Goal: Browse casually: Explore the website without a specific task or goal

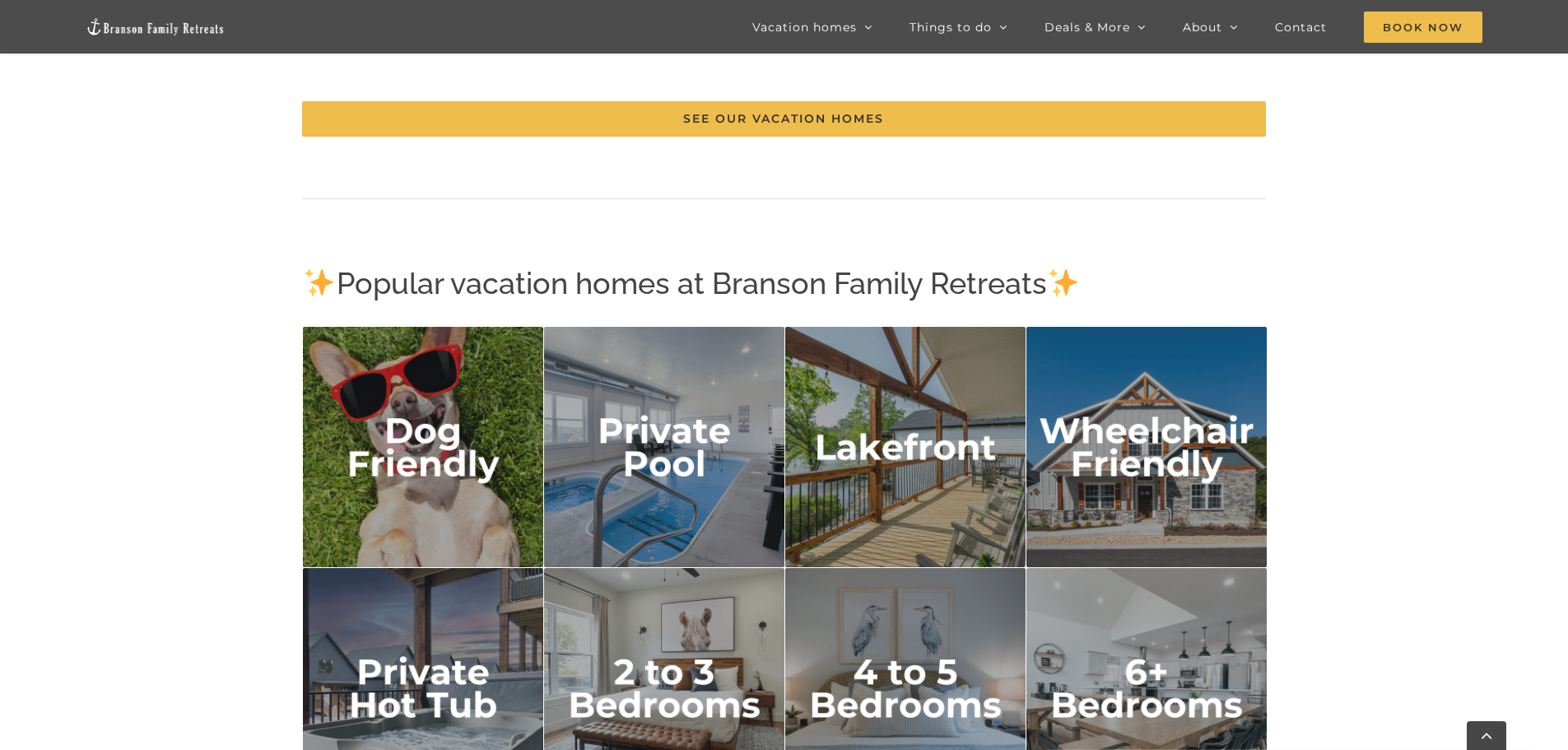
scroll to position [2553, 0]
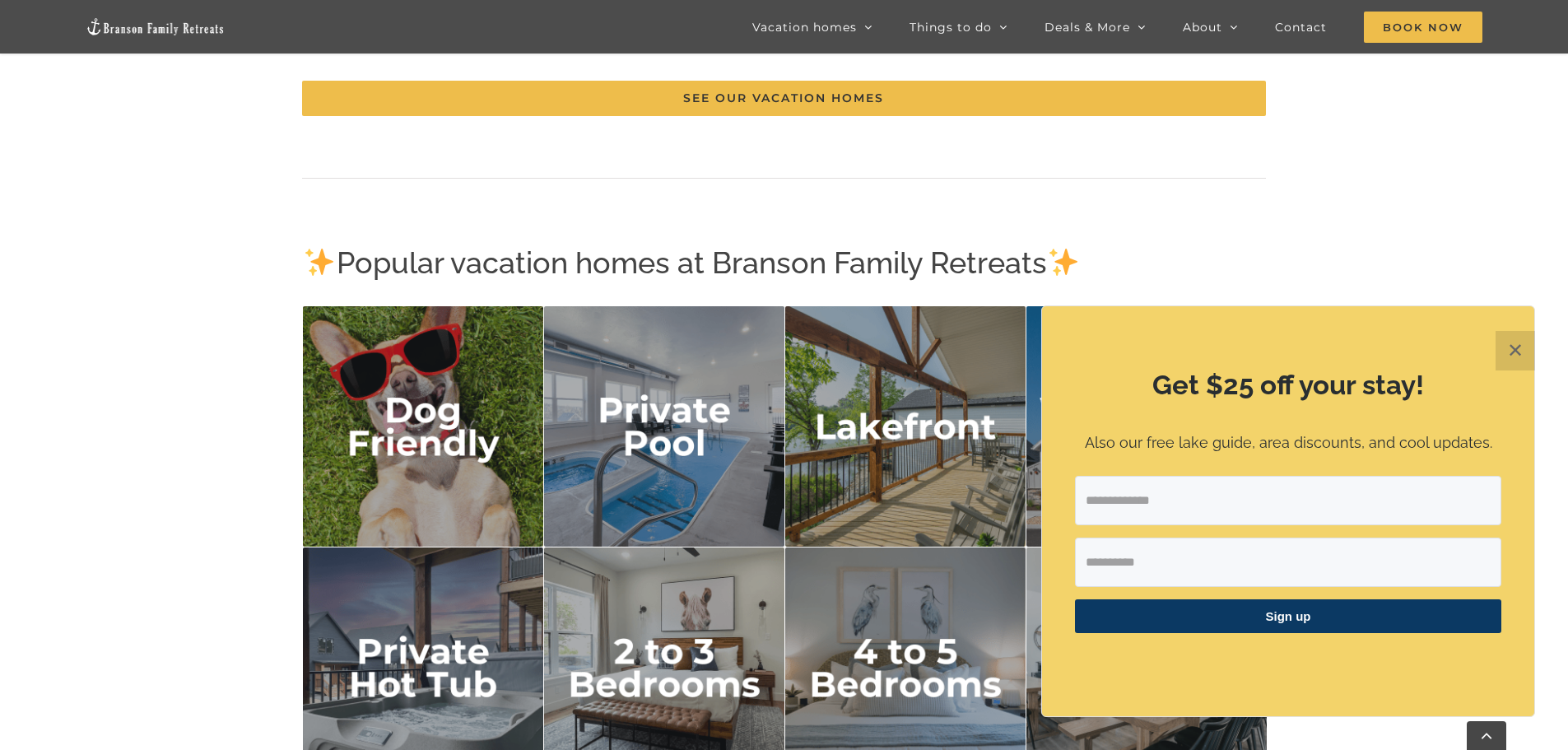
click at [1506, 350] on button "✕" at bounding box center [1515, 351] width 40 height 40
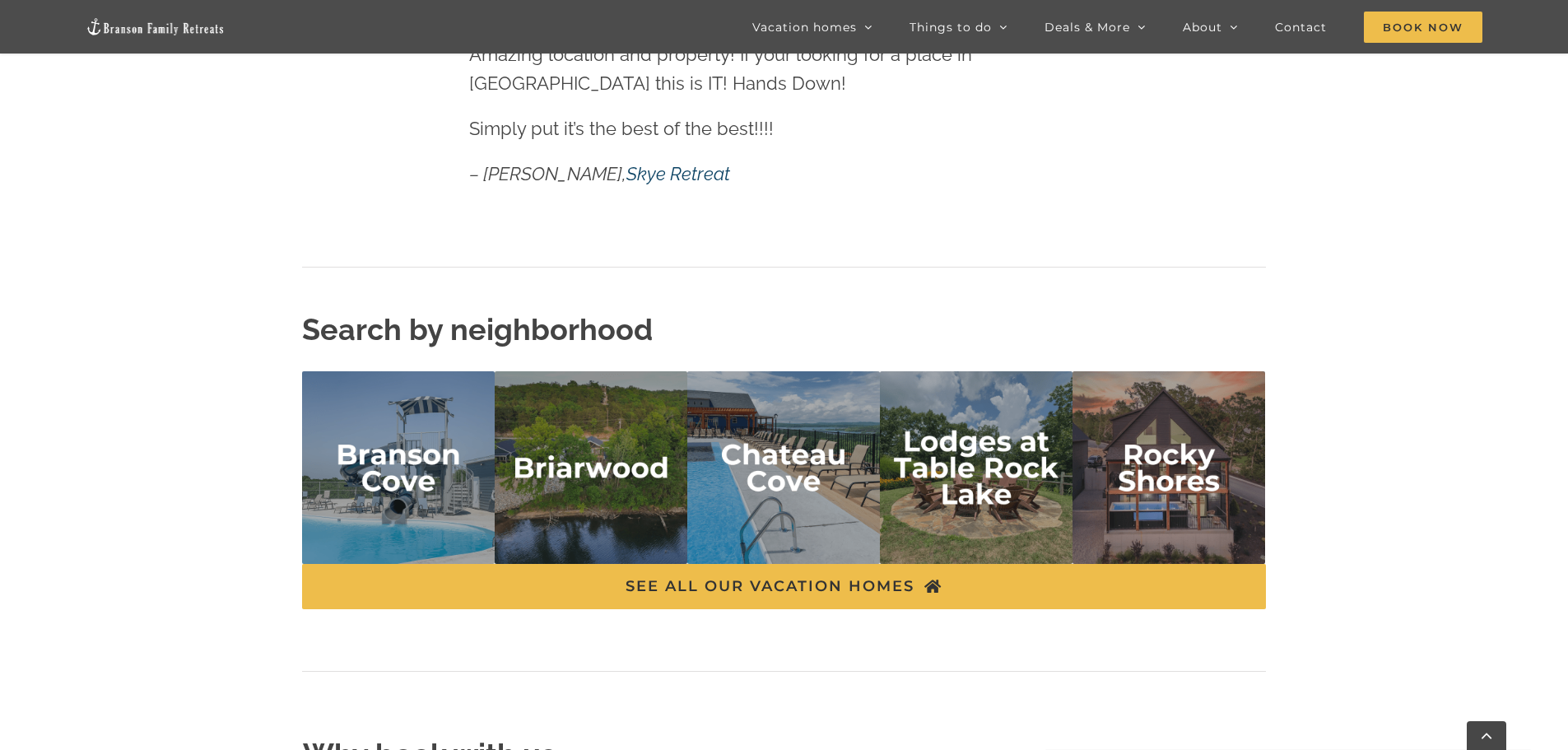
scroll to position [3870, 0]
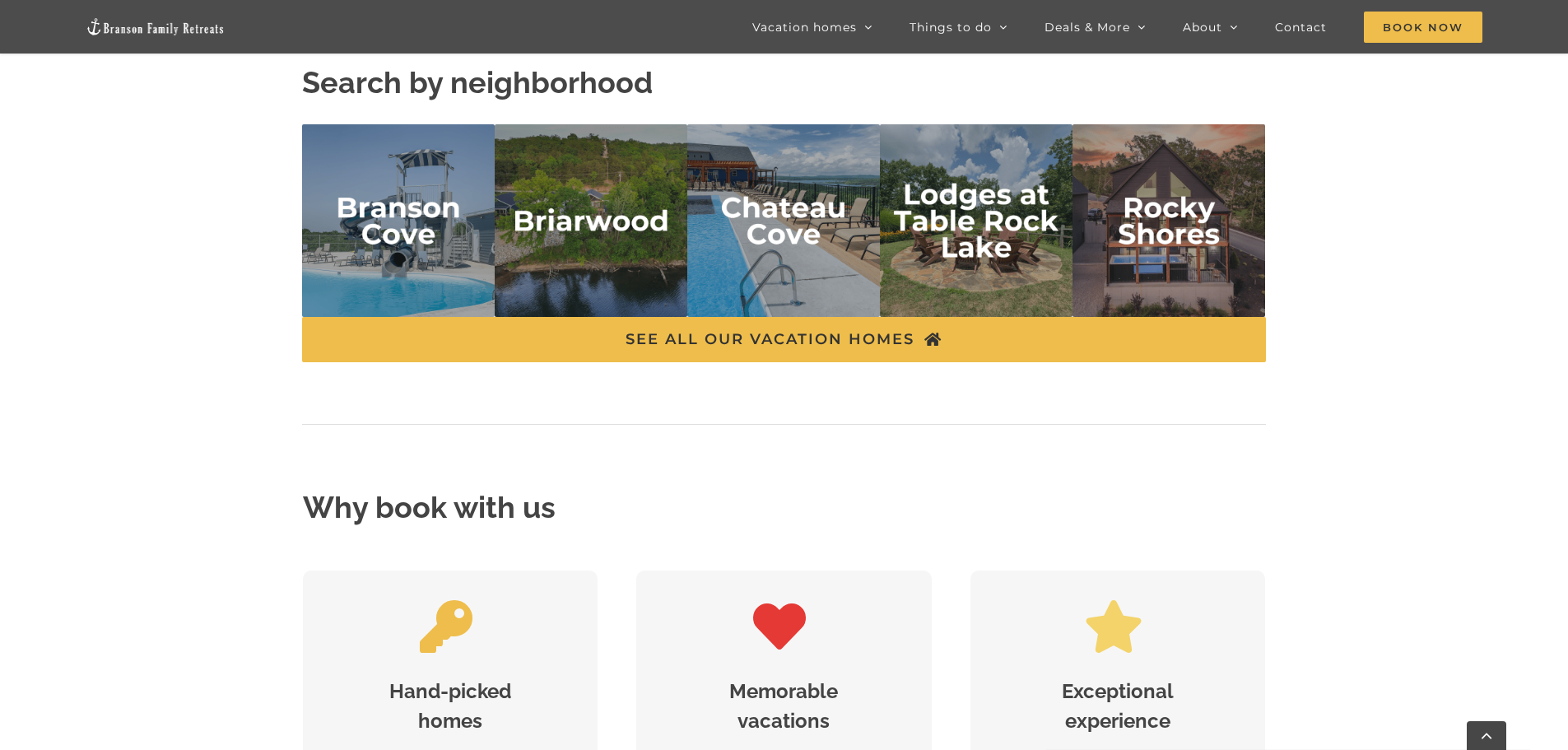
click at [804, 249] on img "chateau cove" at bounding box center [783, 220] width 192 height 193
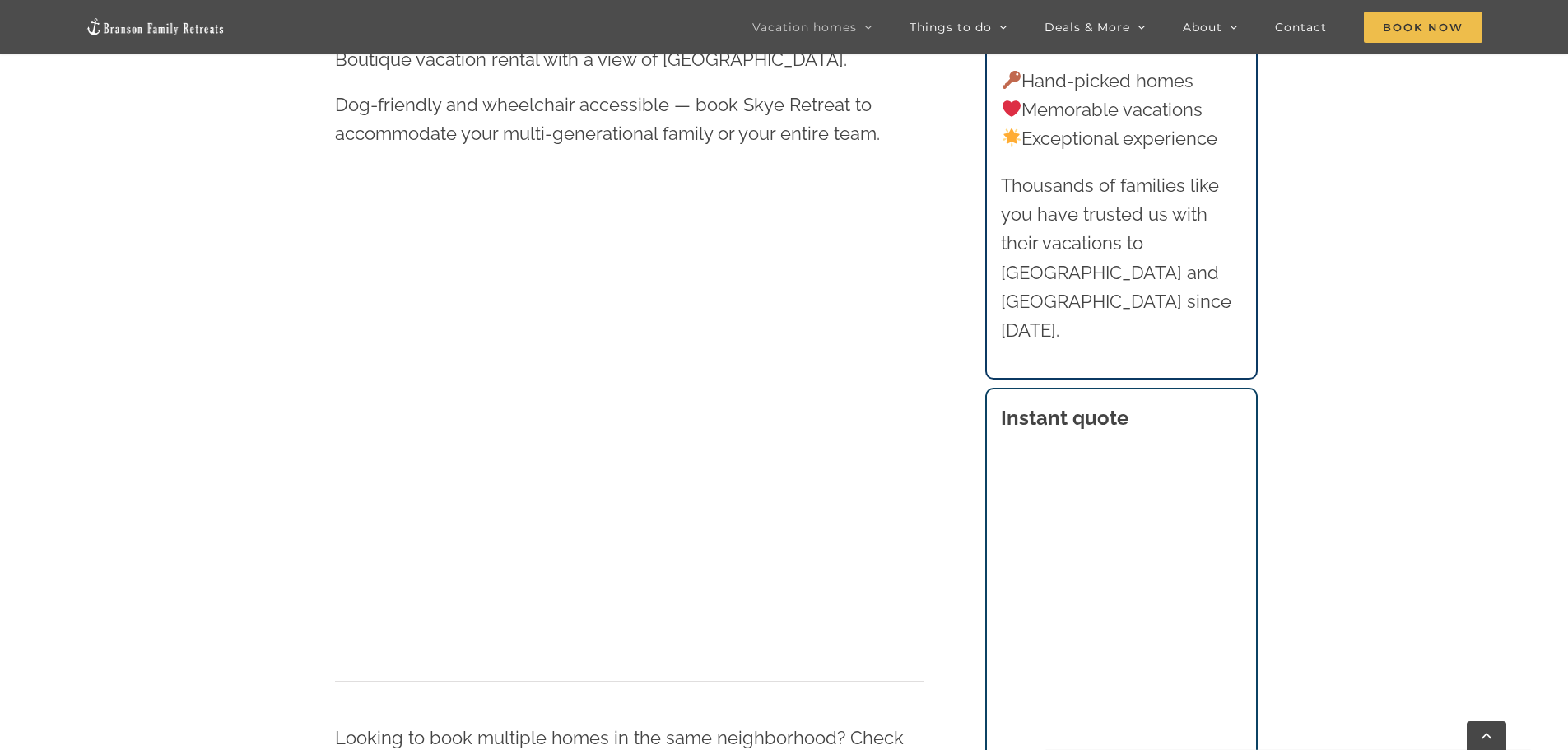
scroll to position [906, 0]
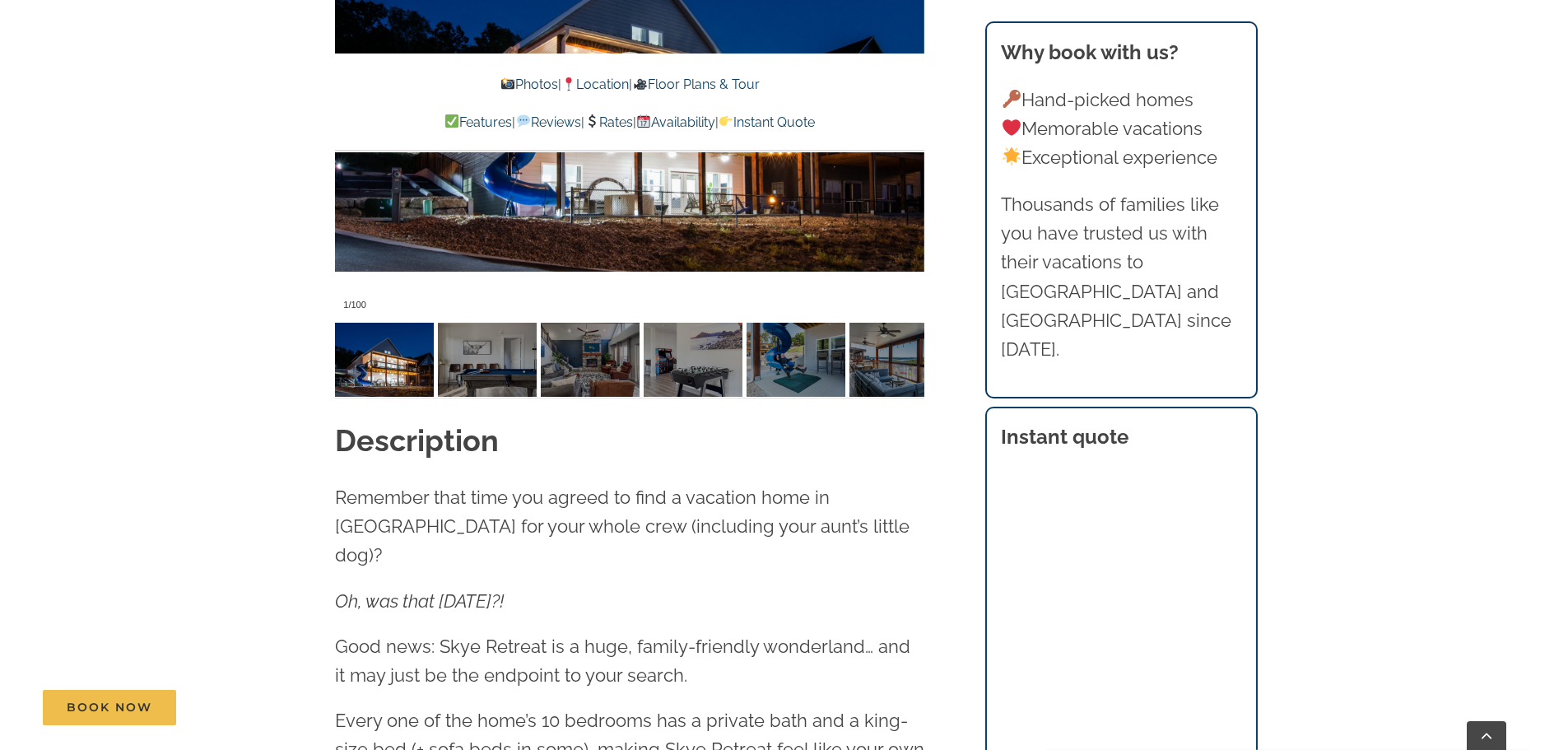
scroll to position [1647, 0]
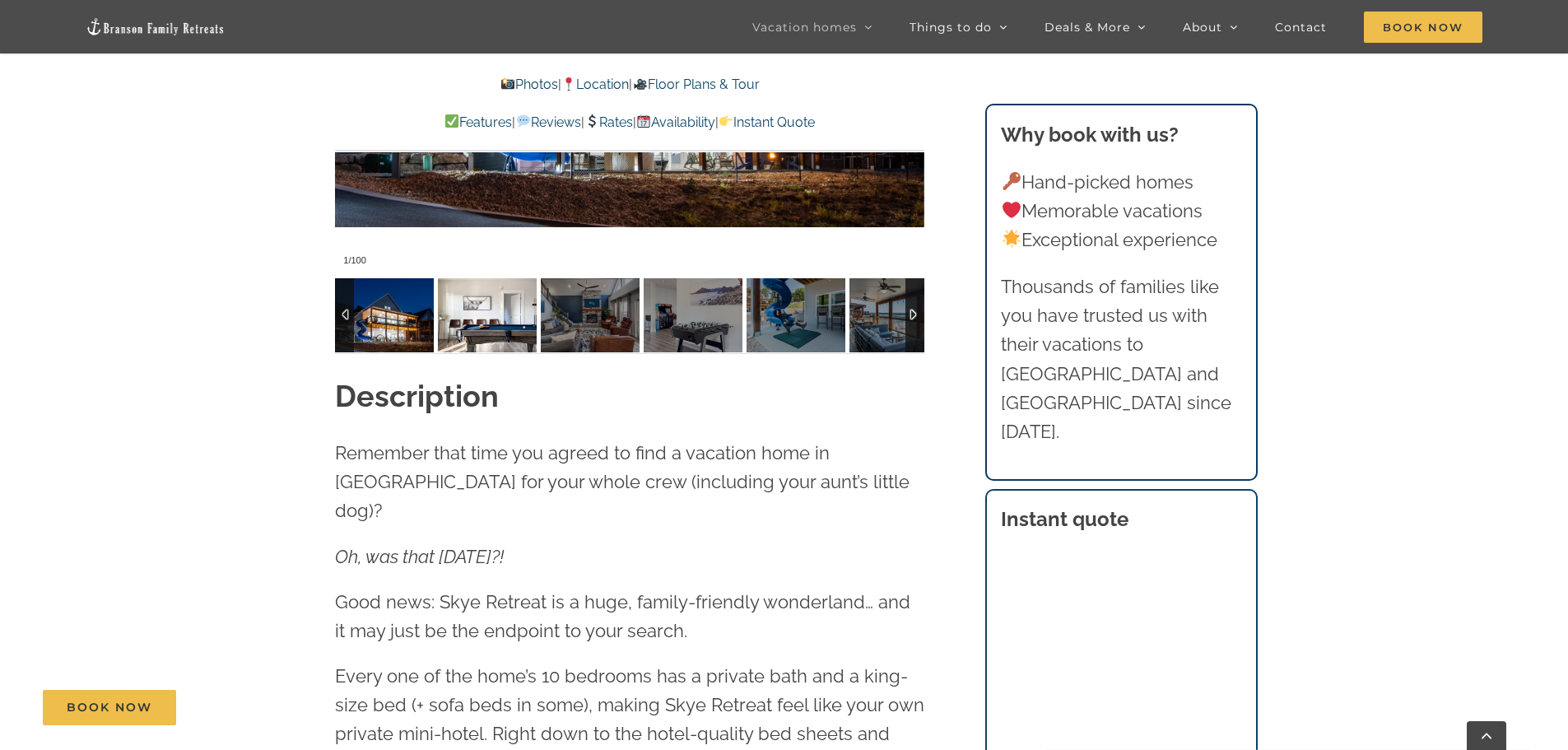
click at [491, 339] on img at bounding box center [487, 316] width 98 height 74
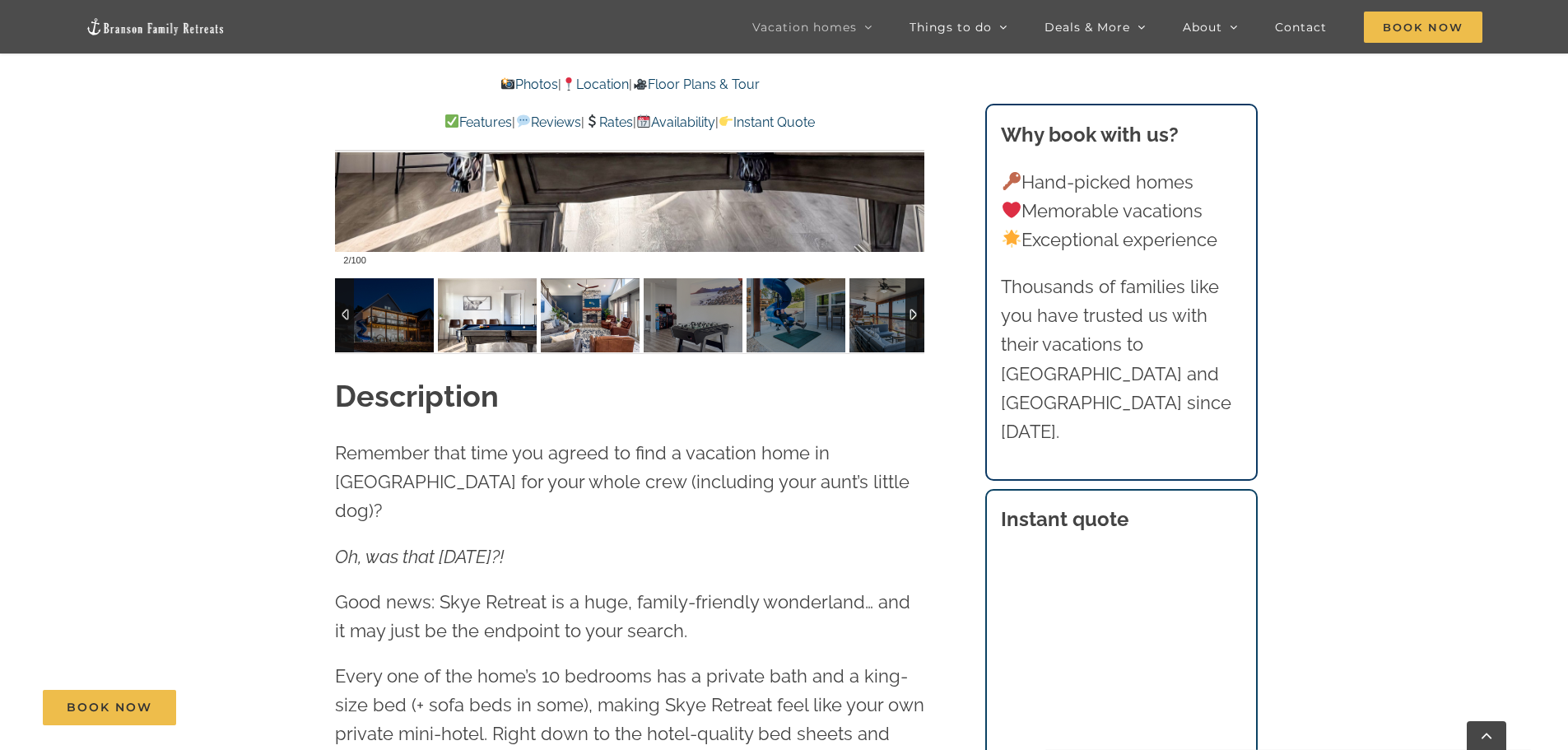
click at [576, 328] on img at bounding box center [590, 316] width 98 height 74
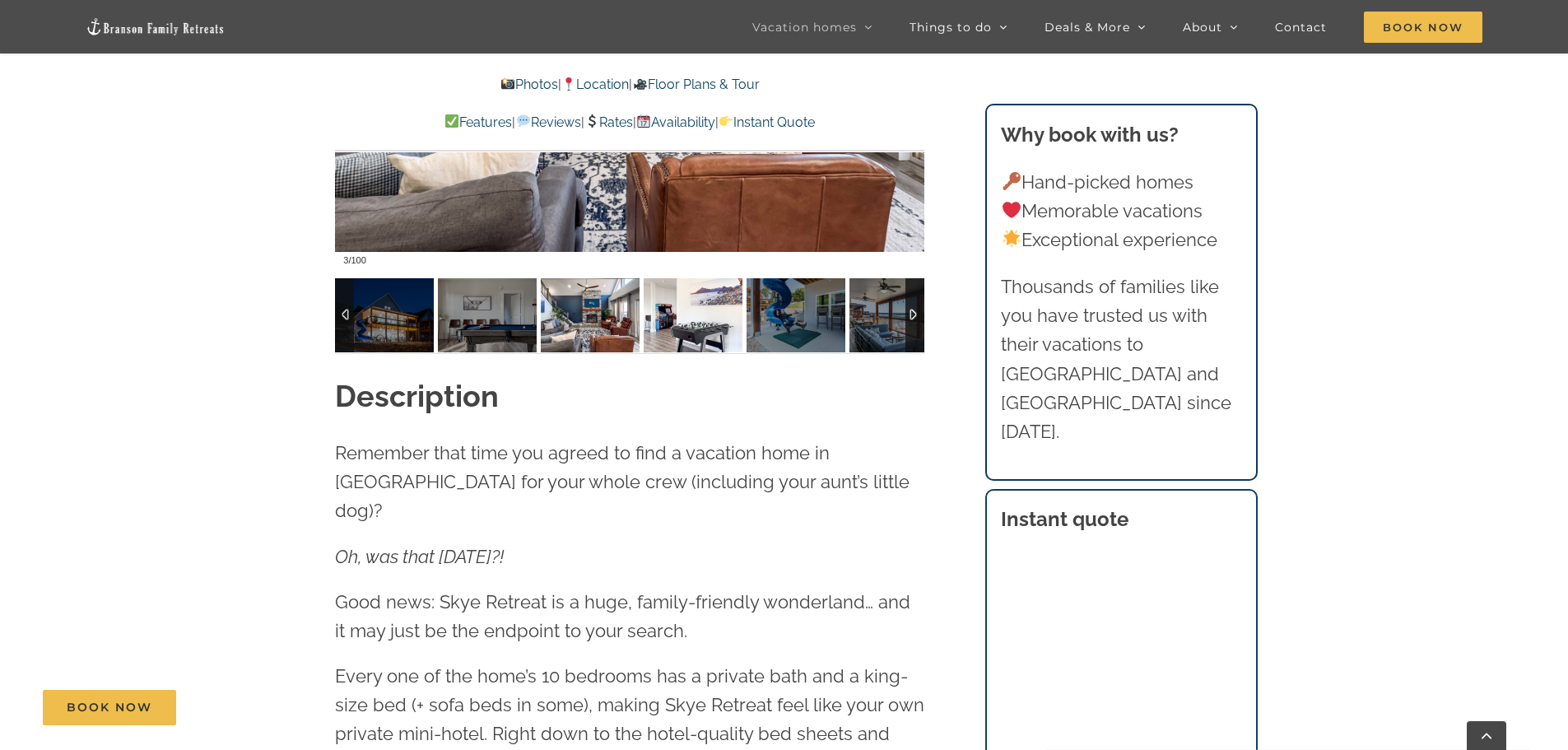
click at [682, 331] on img at bounding box center [693, 316] width 98 height 74
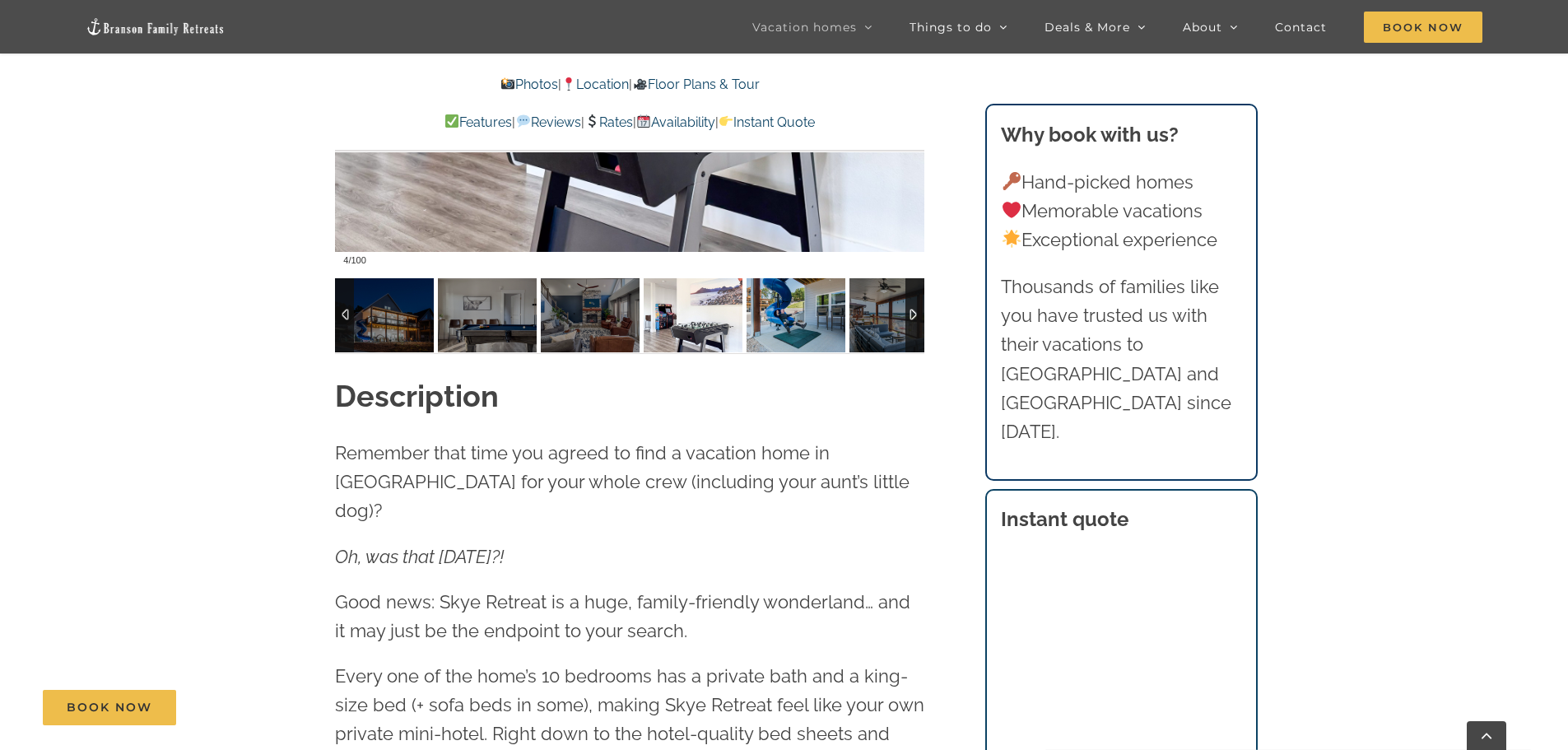
click at [766, 331] on img at bounding box center [796, 316] width 98 height 74
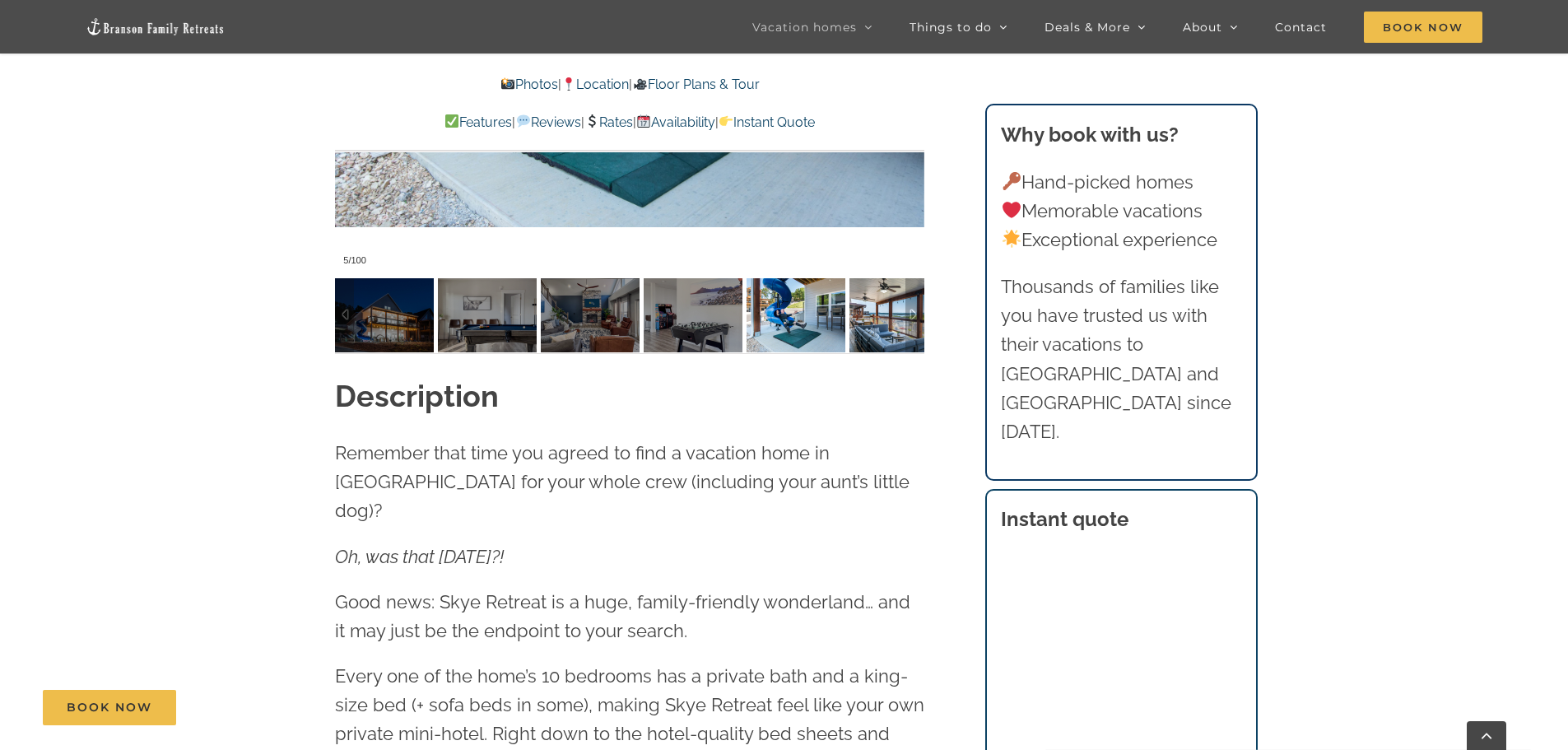
click at [906, 318] on div at bounding box center [915, 316] width 19 height 74
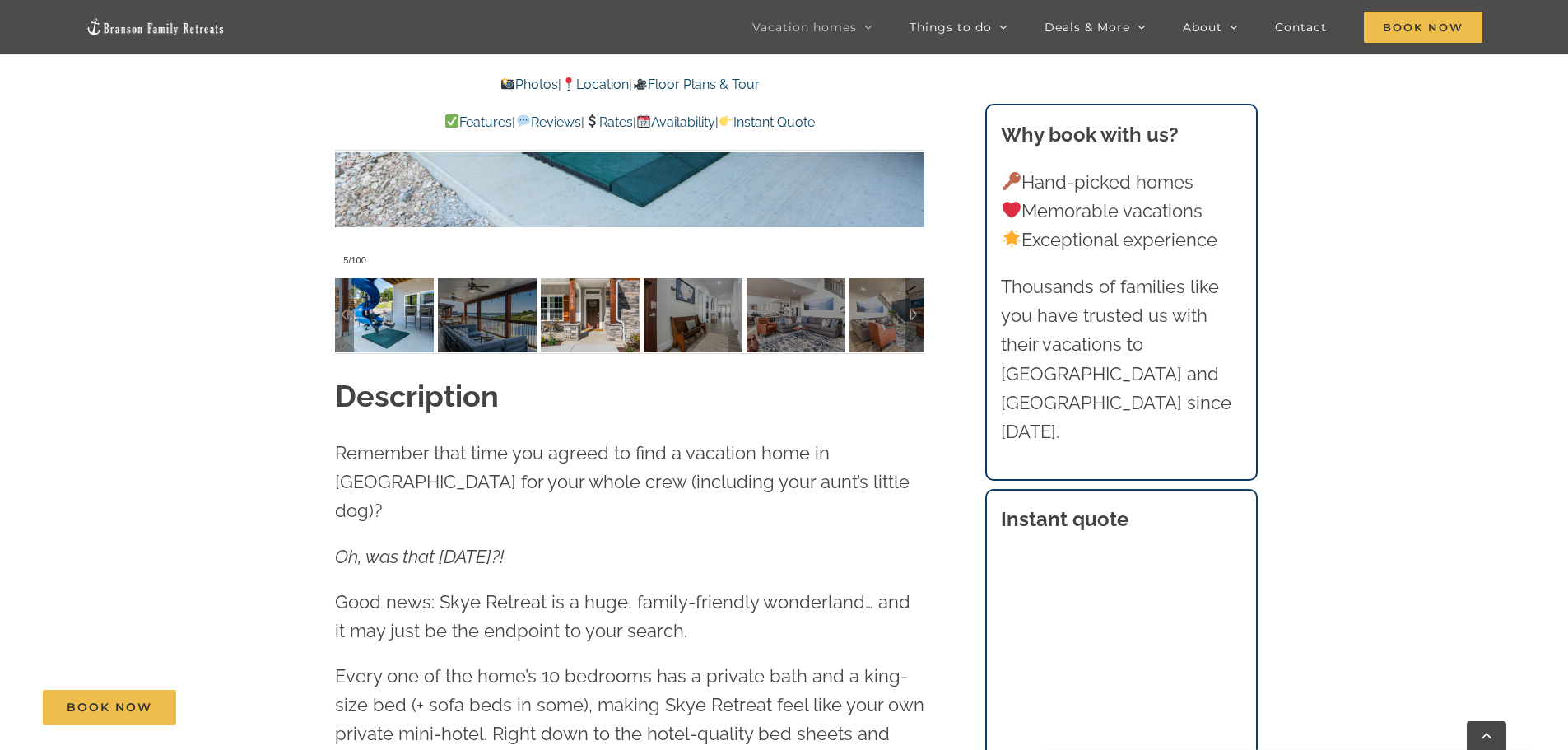
click at [568, 325] on img at bounding box center [590, 316] width 98 height 74
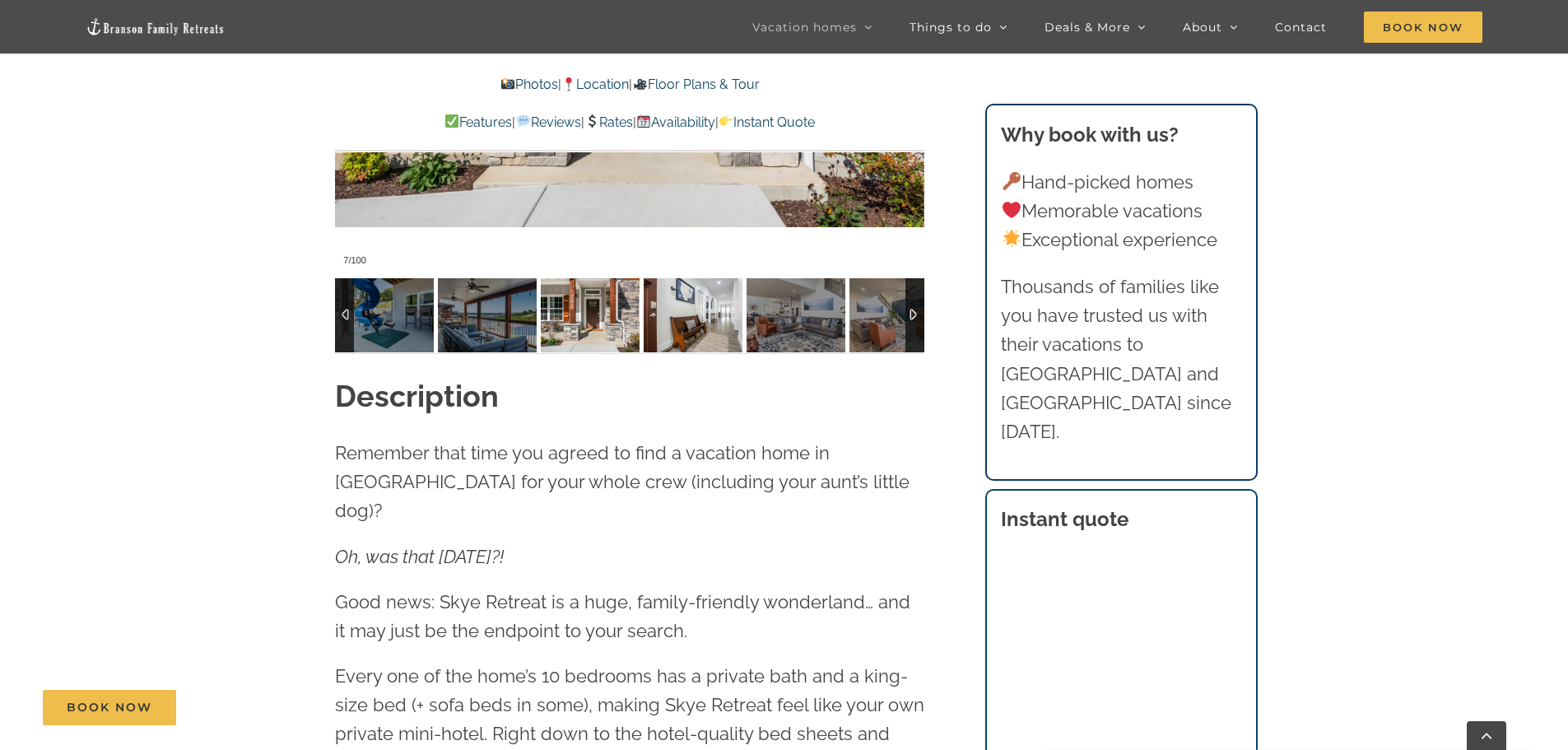
click at [688, 316] on img at bounding box center [693, 316] width 98 height 74
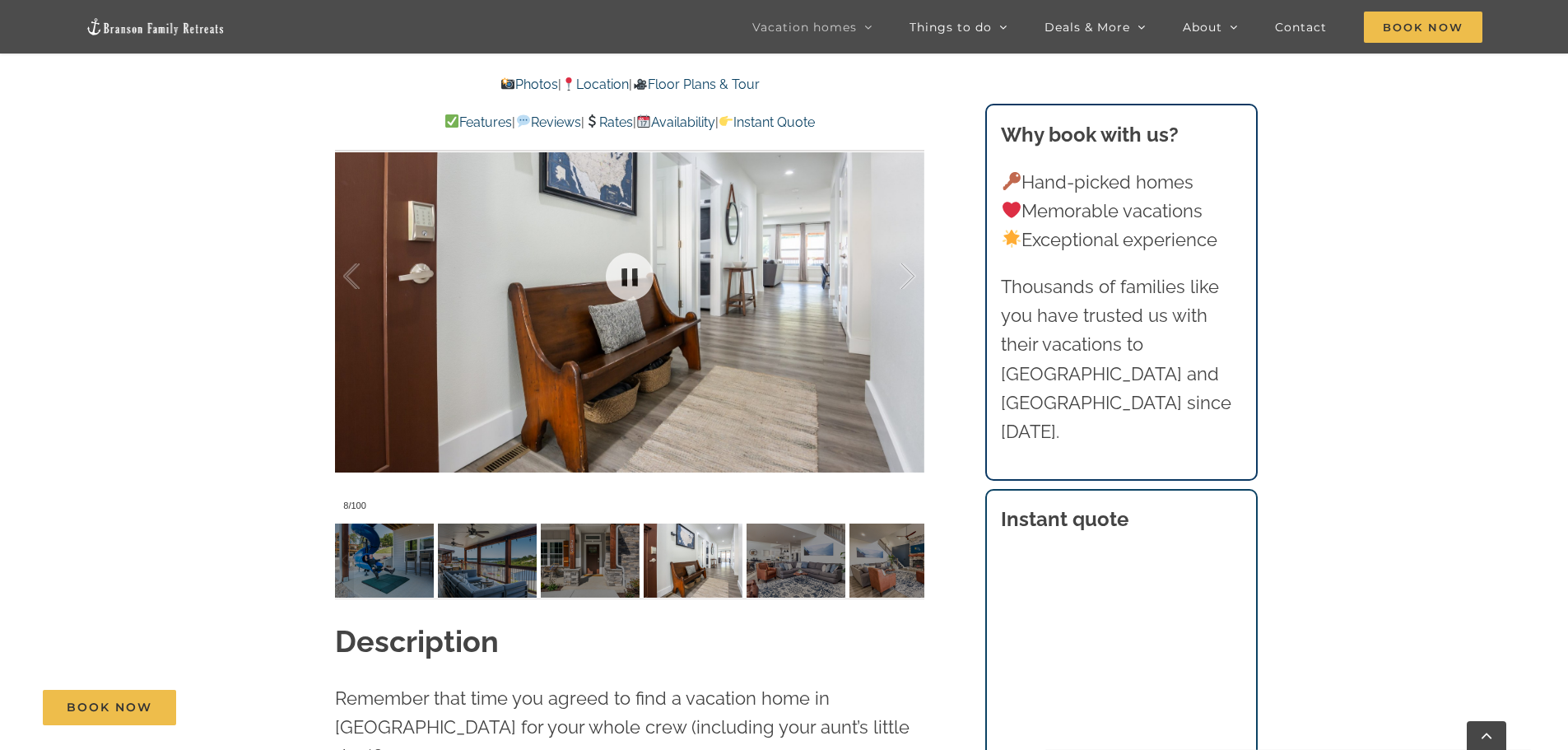
scroll to position [1400, 0]
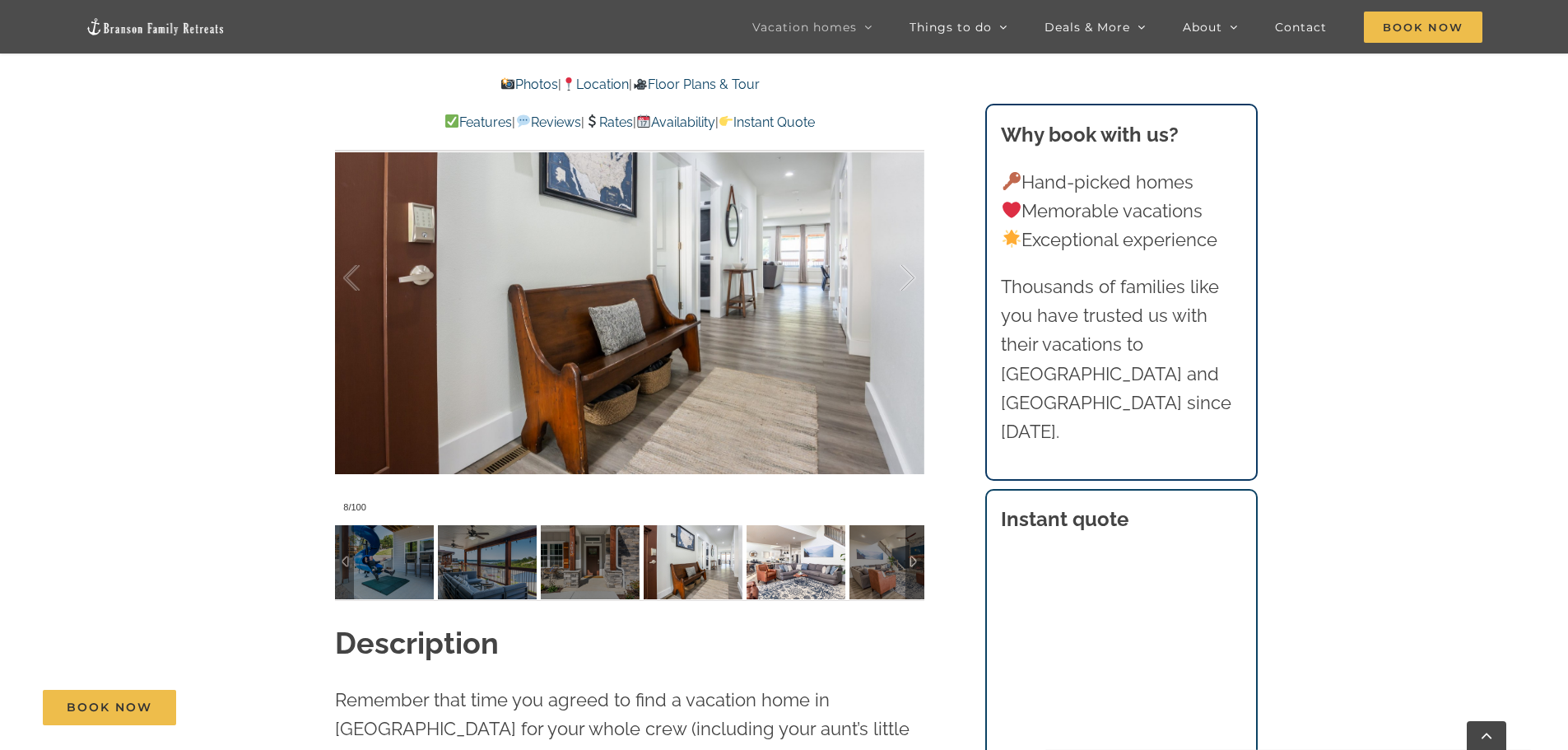
click at [801, 584] on img at bounding box center [796, 563] width 98 height 74
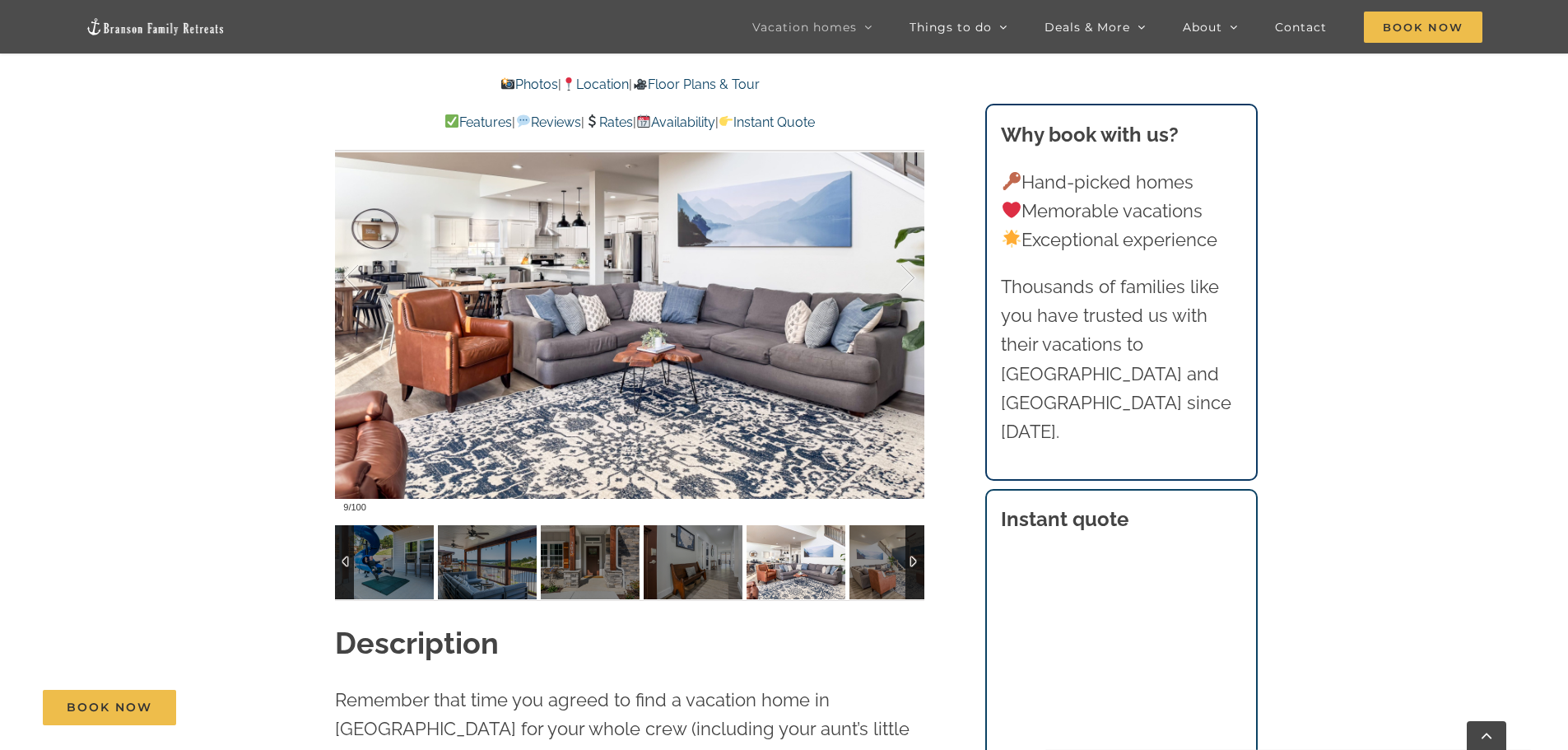
click at [860, 566] on img at bounding box center [899, 563] width 98 height 74
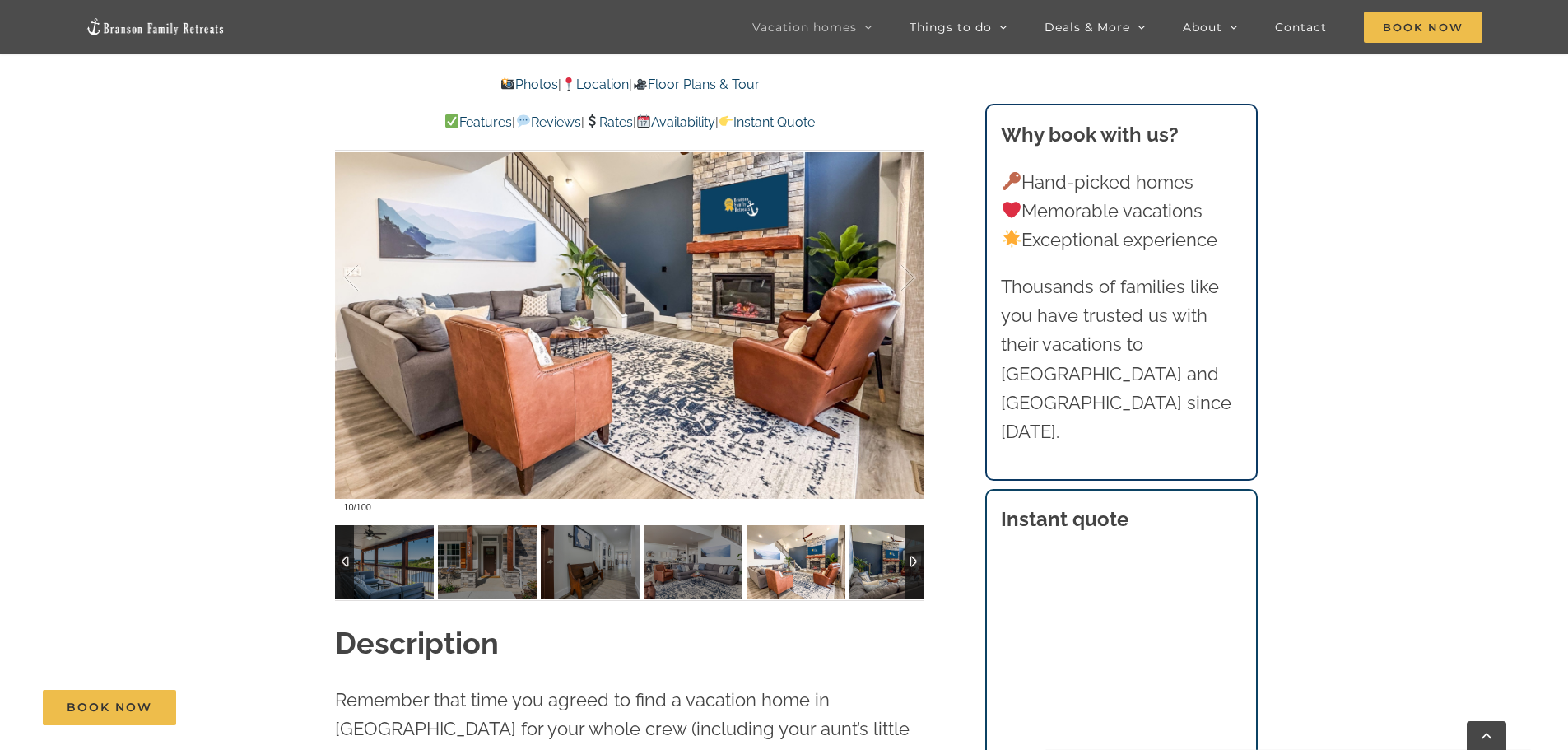
click at [867, 566] on img at bounding box center [899, 563] width 98 height 74
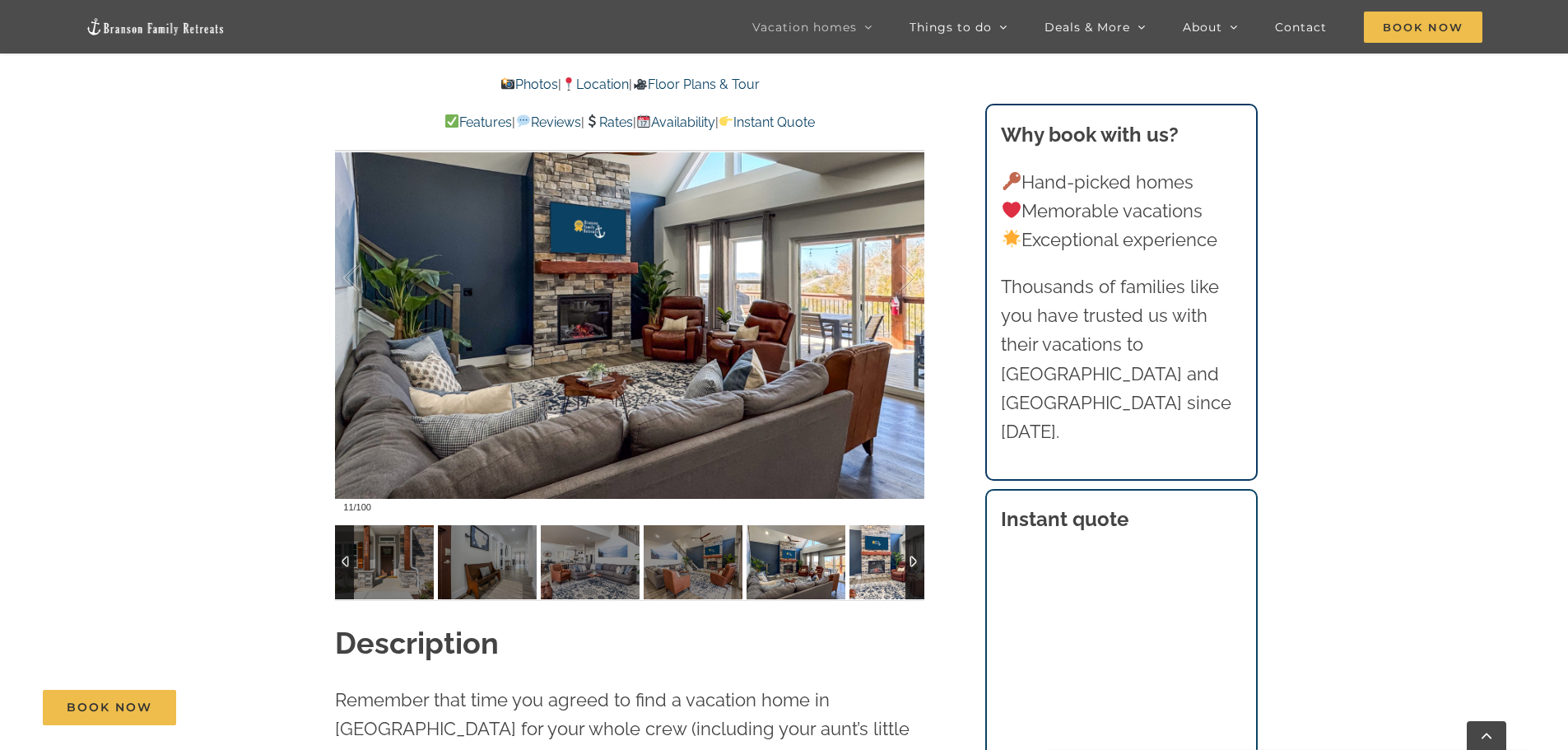
click at [867, 566] on img at bounding box center [899, 563] width 98 height 74
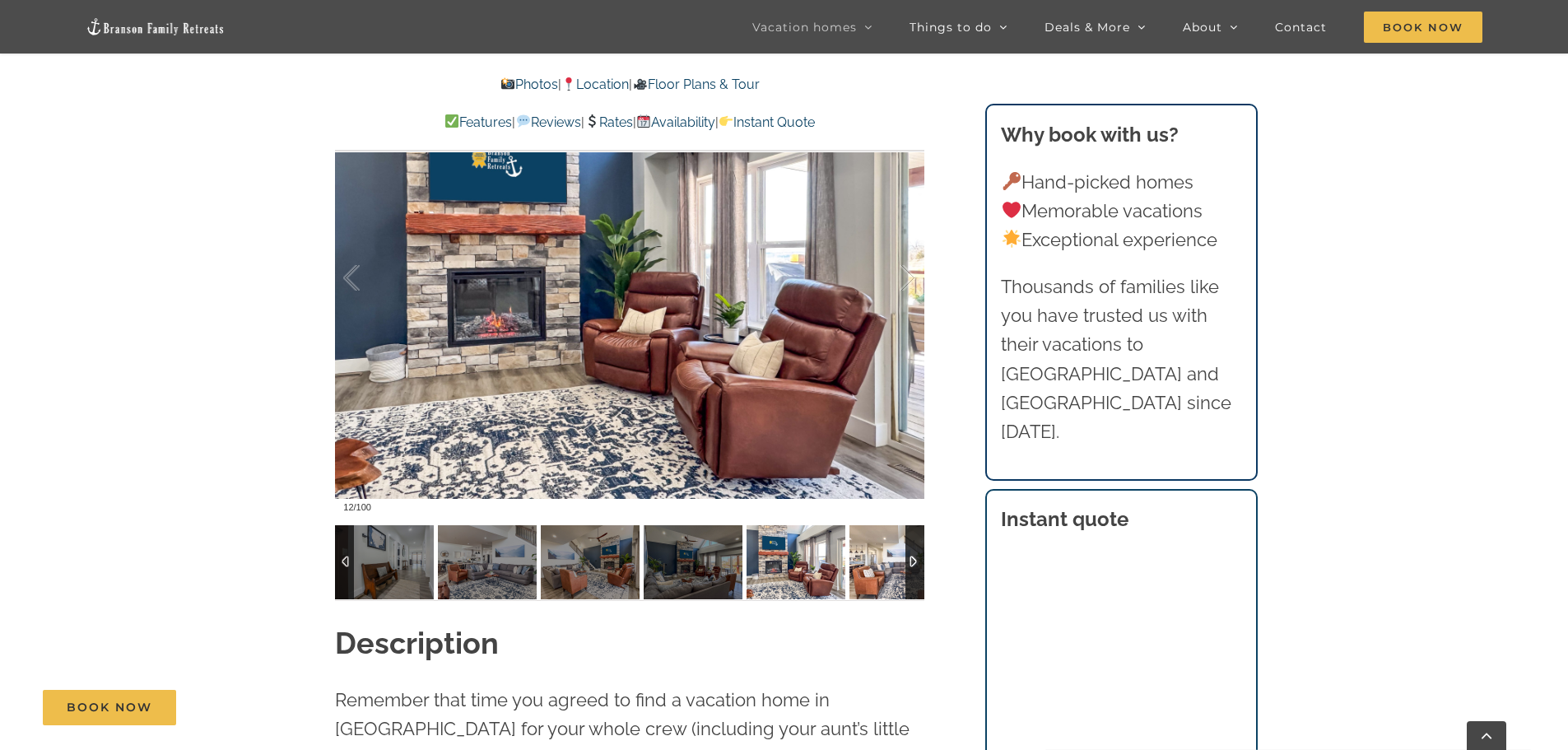
click at [867, 566] on img at bounding box center [899, 563] width 98 height 74
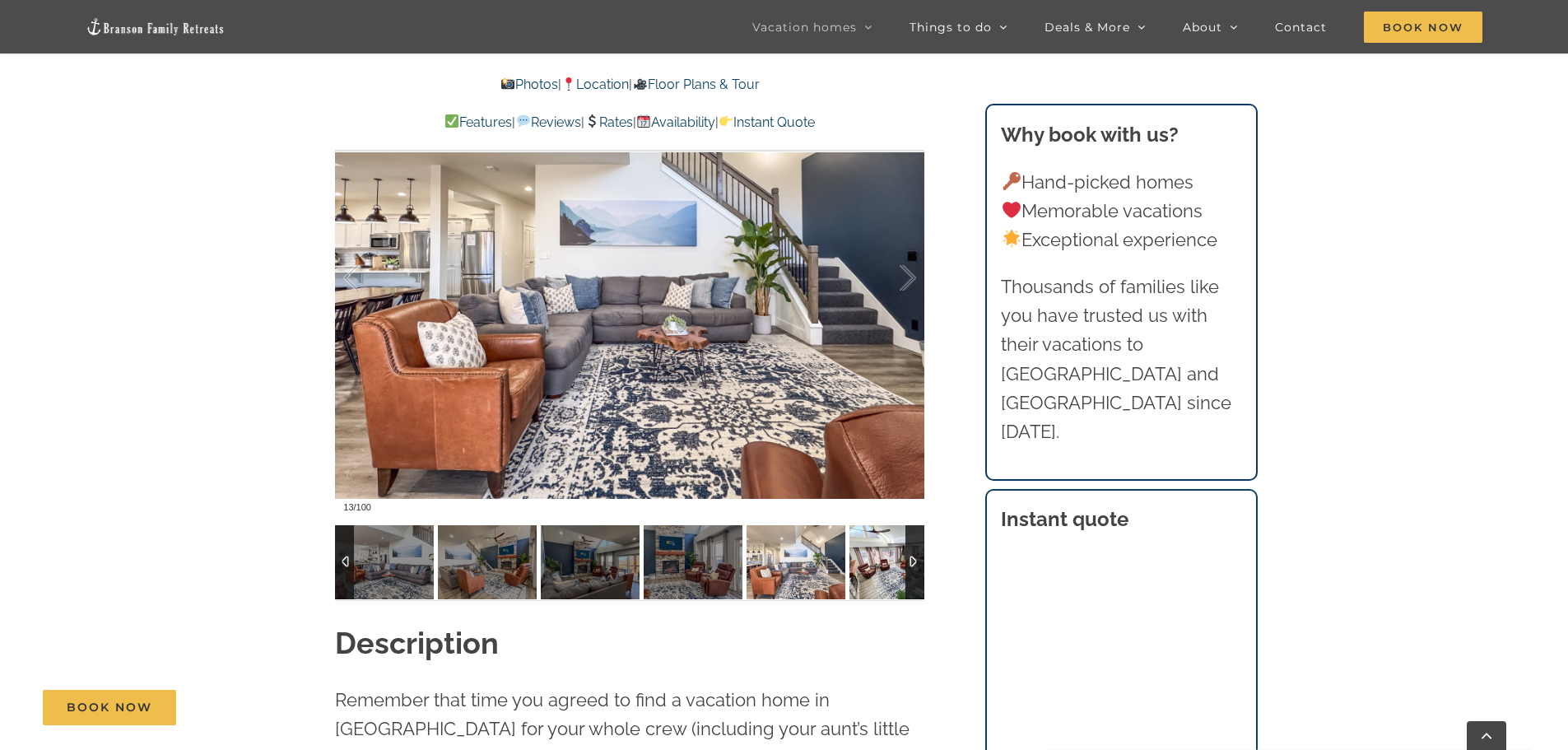
click at [867, 566] on img at bounding box center [899, 563] width 98 height 74
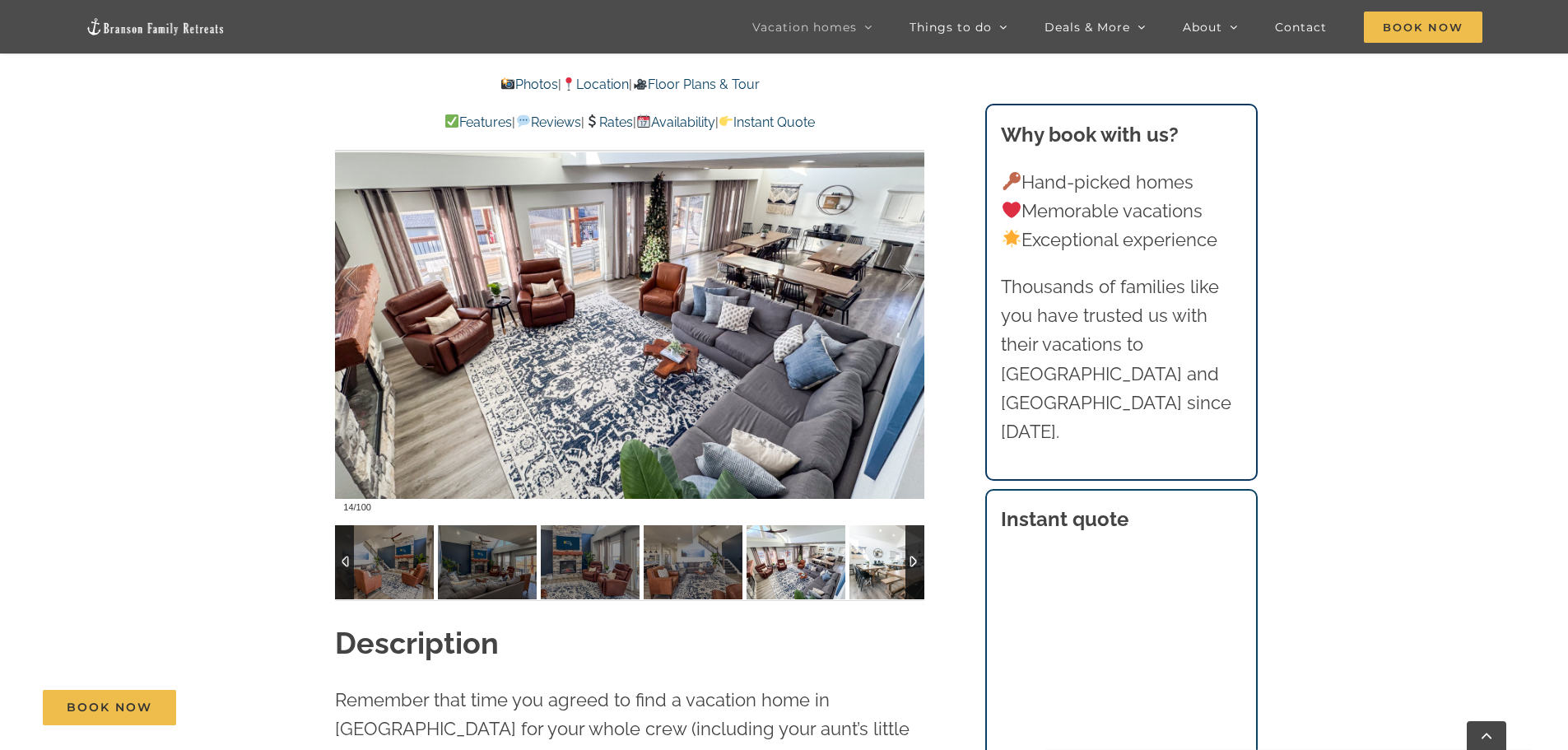
click at [867, 566] on img at bounding box center [899, 563] width 98 height 74
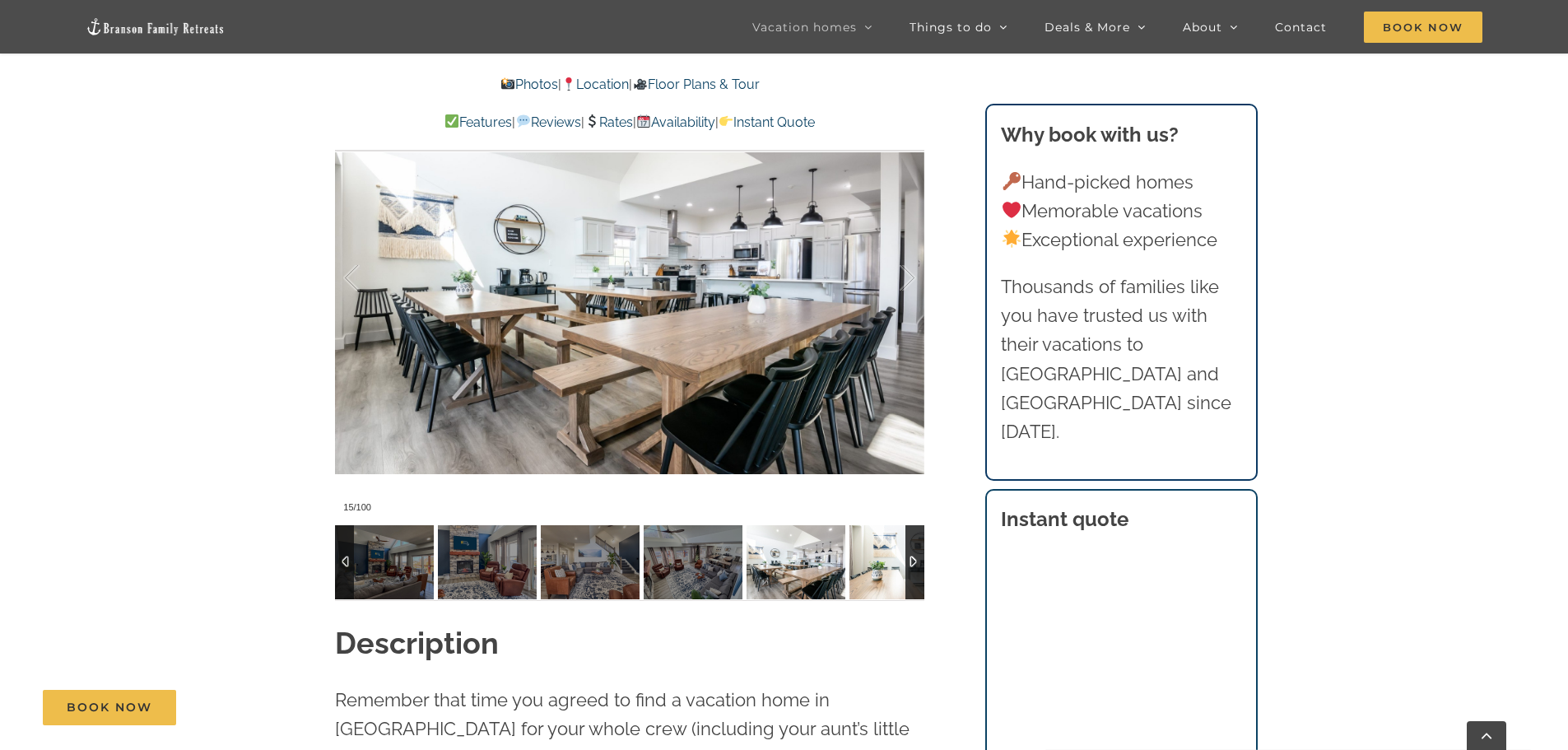
click at [867, 566] on img at bounding box center [899, 563] width 98 height 74
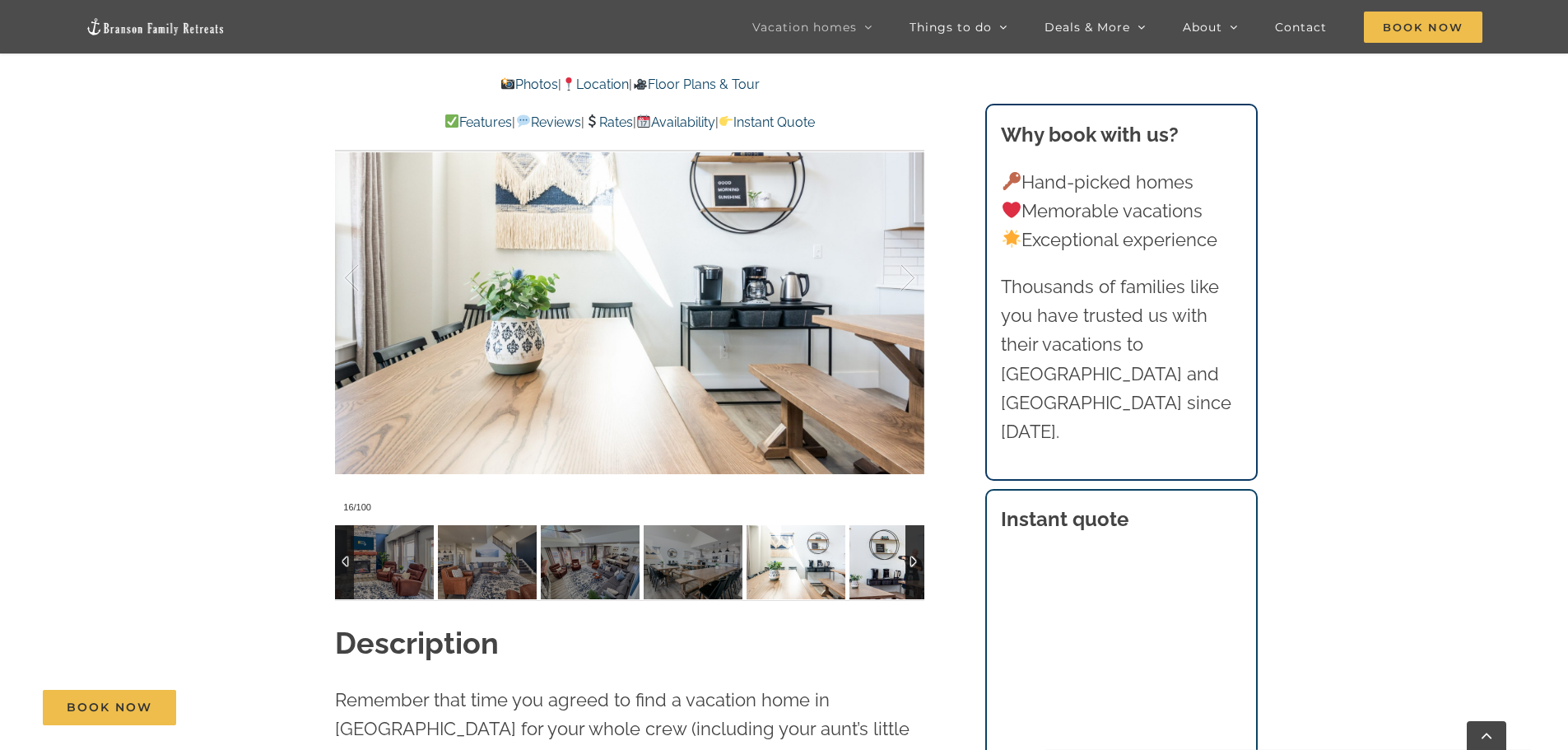
click at [867, 566] on img at bounding box center [899, 563] width 98 height 74
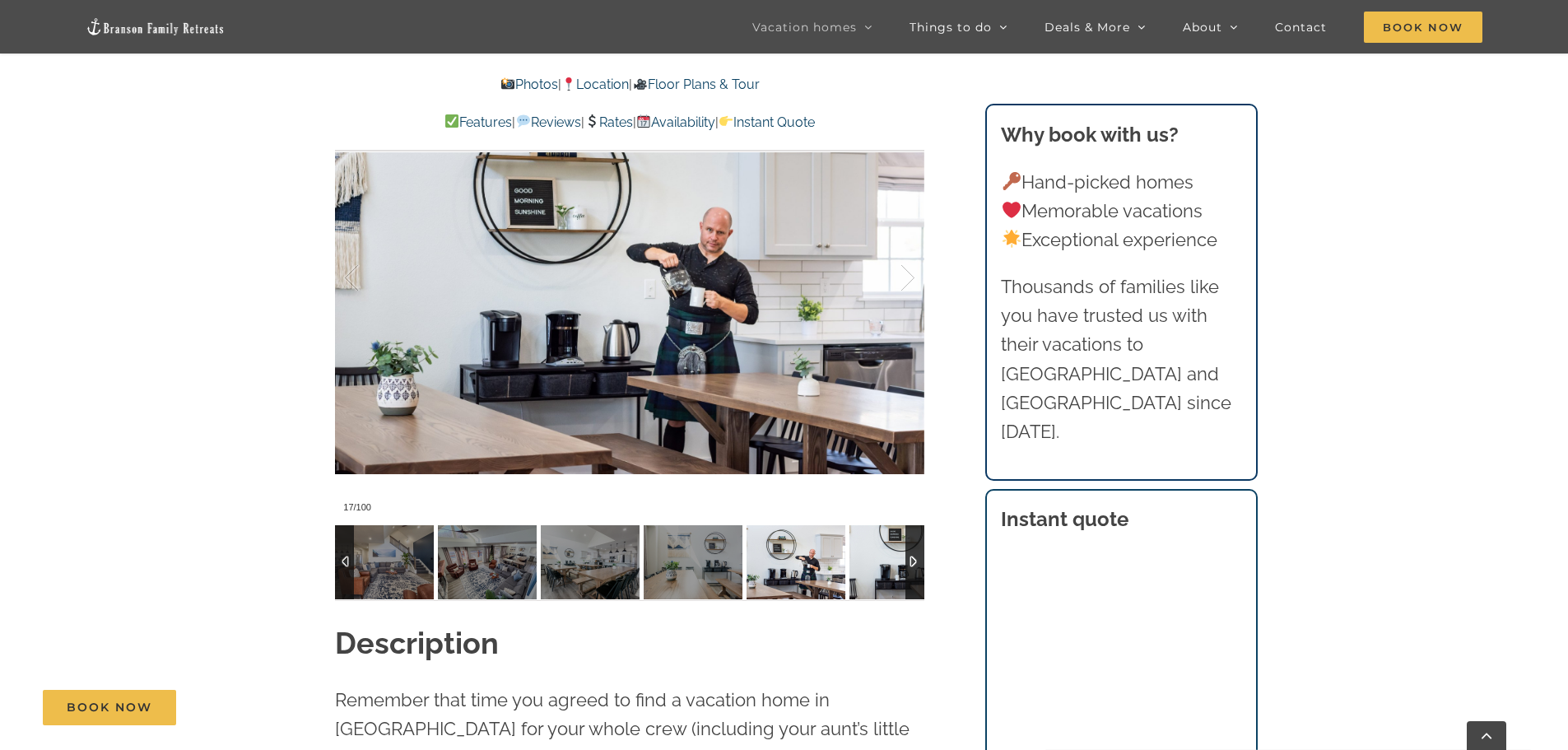
click at [867, 566] on img at bounding box center [899, 563] width 98 height 74
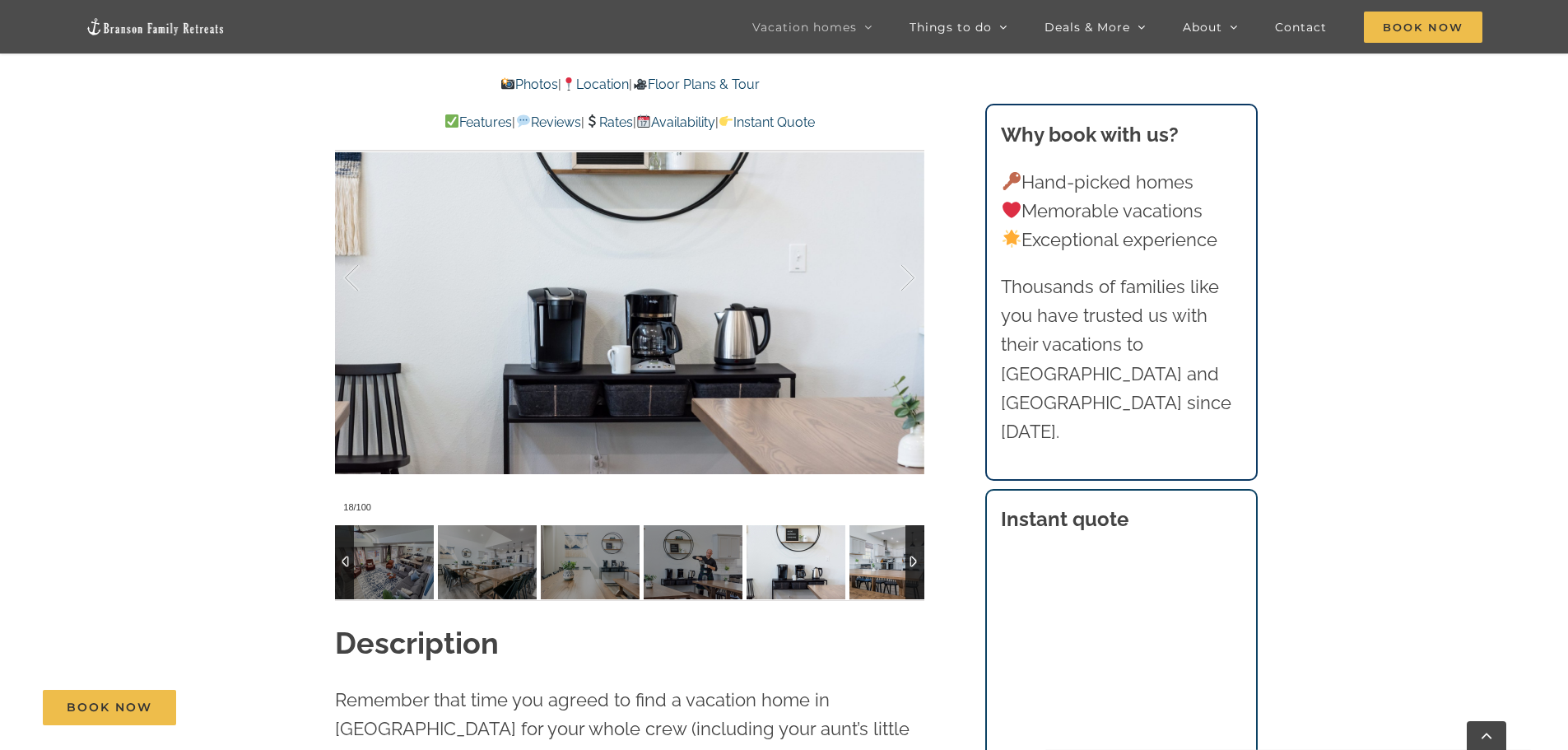
click at [867, 566] on img at bounding box center [899, 563] width 98 height 74
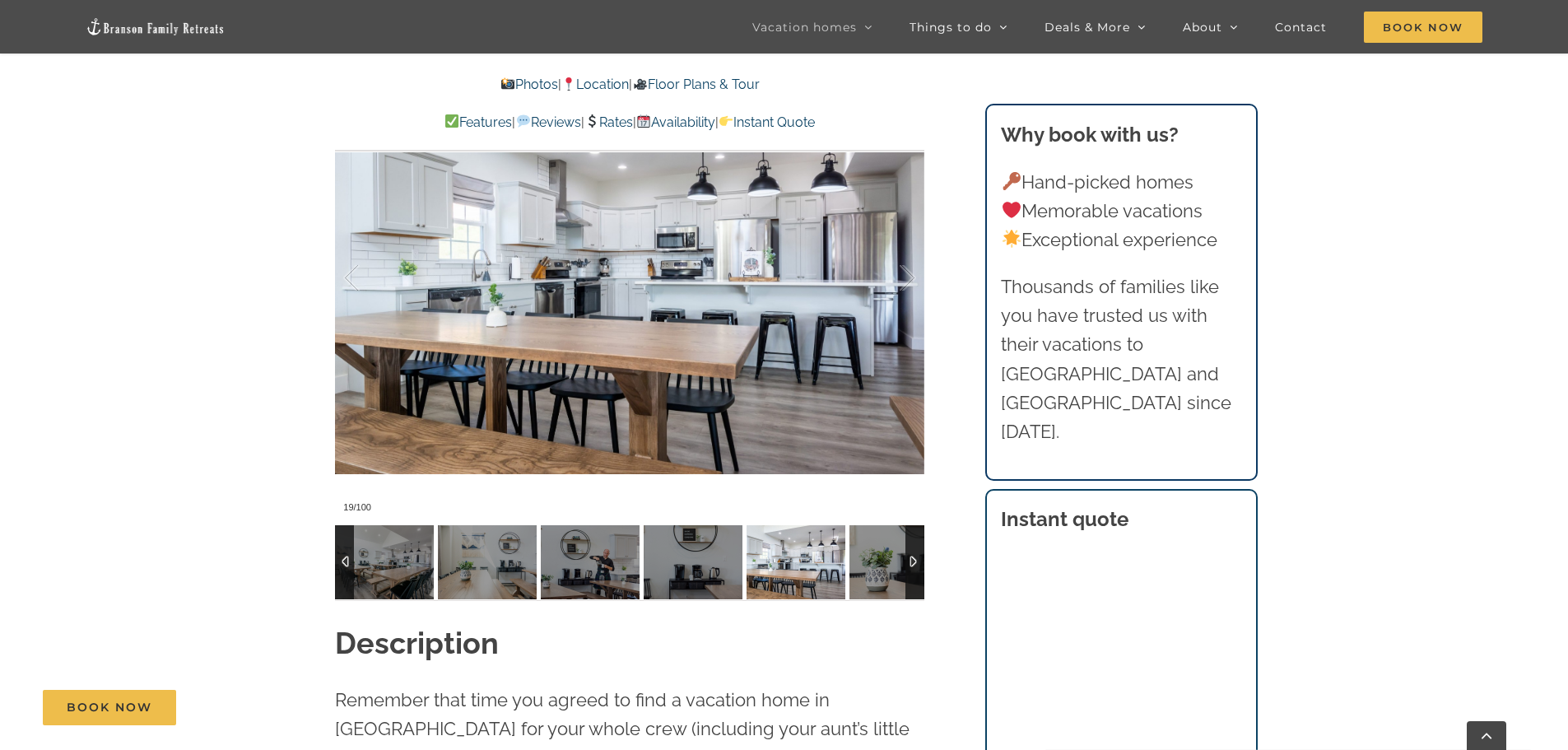
click at [867, 566] on img at bounding box center [899, 563] width 98 height 74
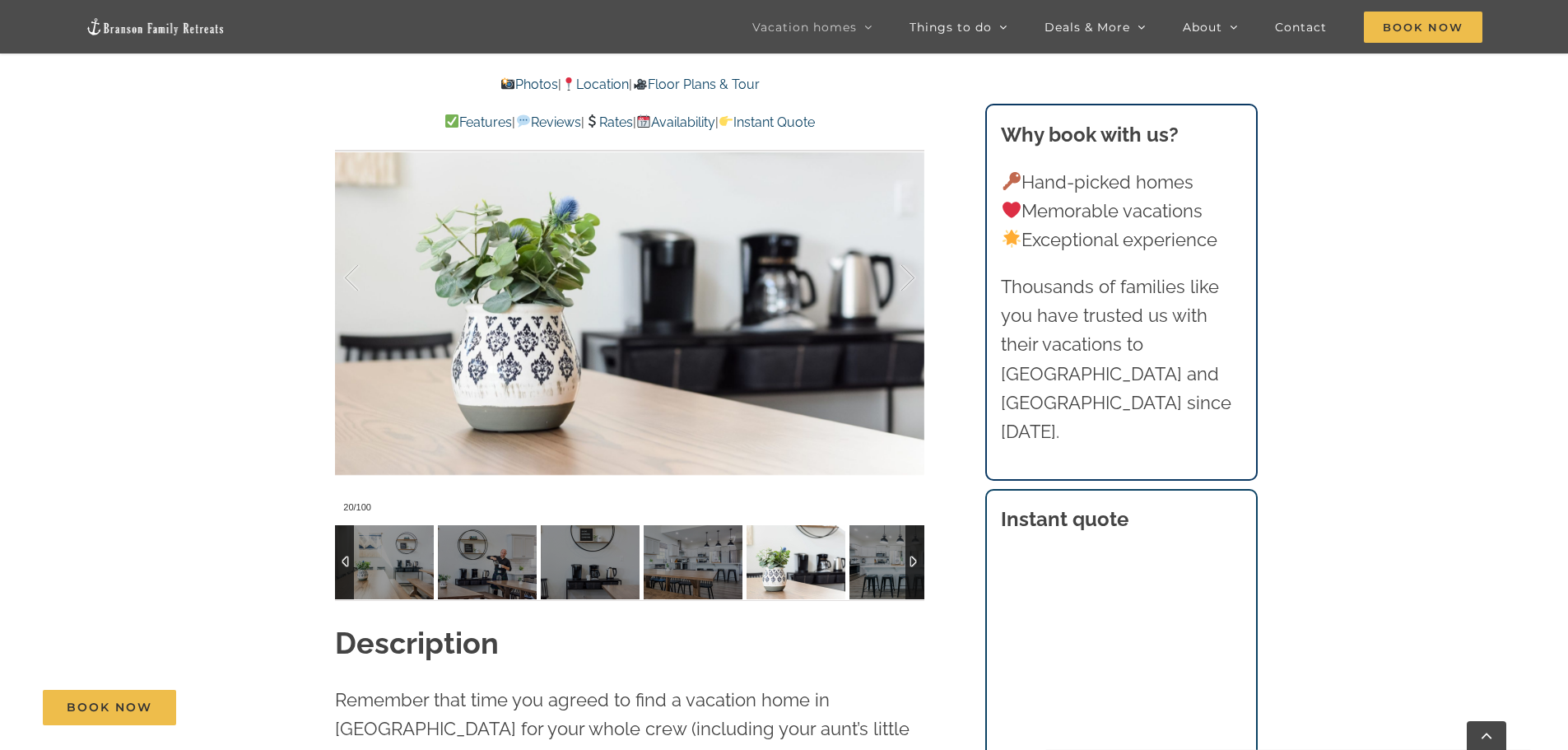
click at [867, 566] on img at bounding box center [899, 563] width 98 height 74
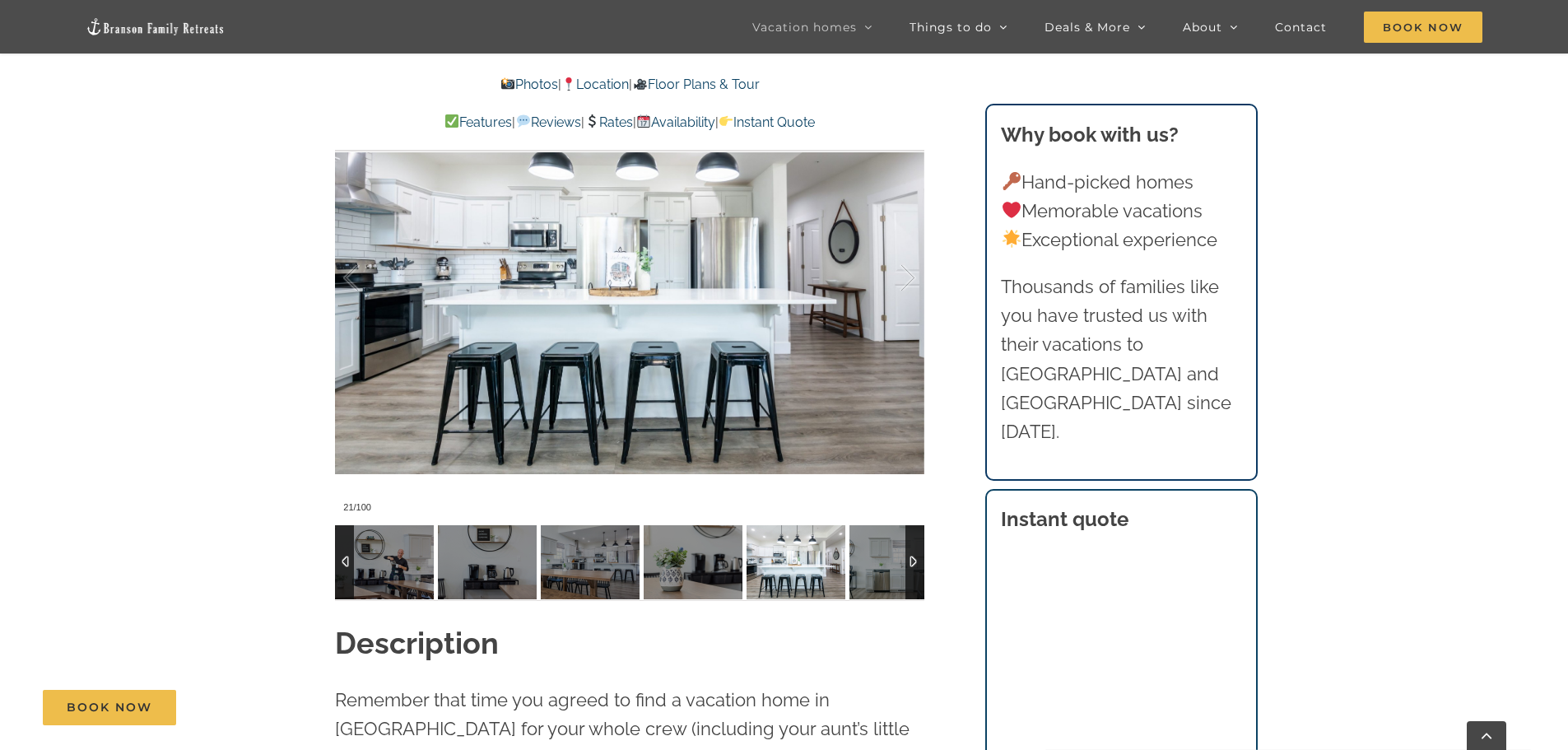
click at [867, 566] on img at bounding box center [899, 563] width 98 height 74
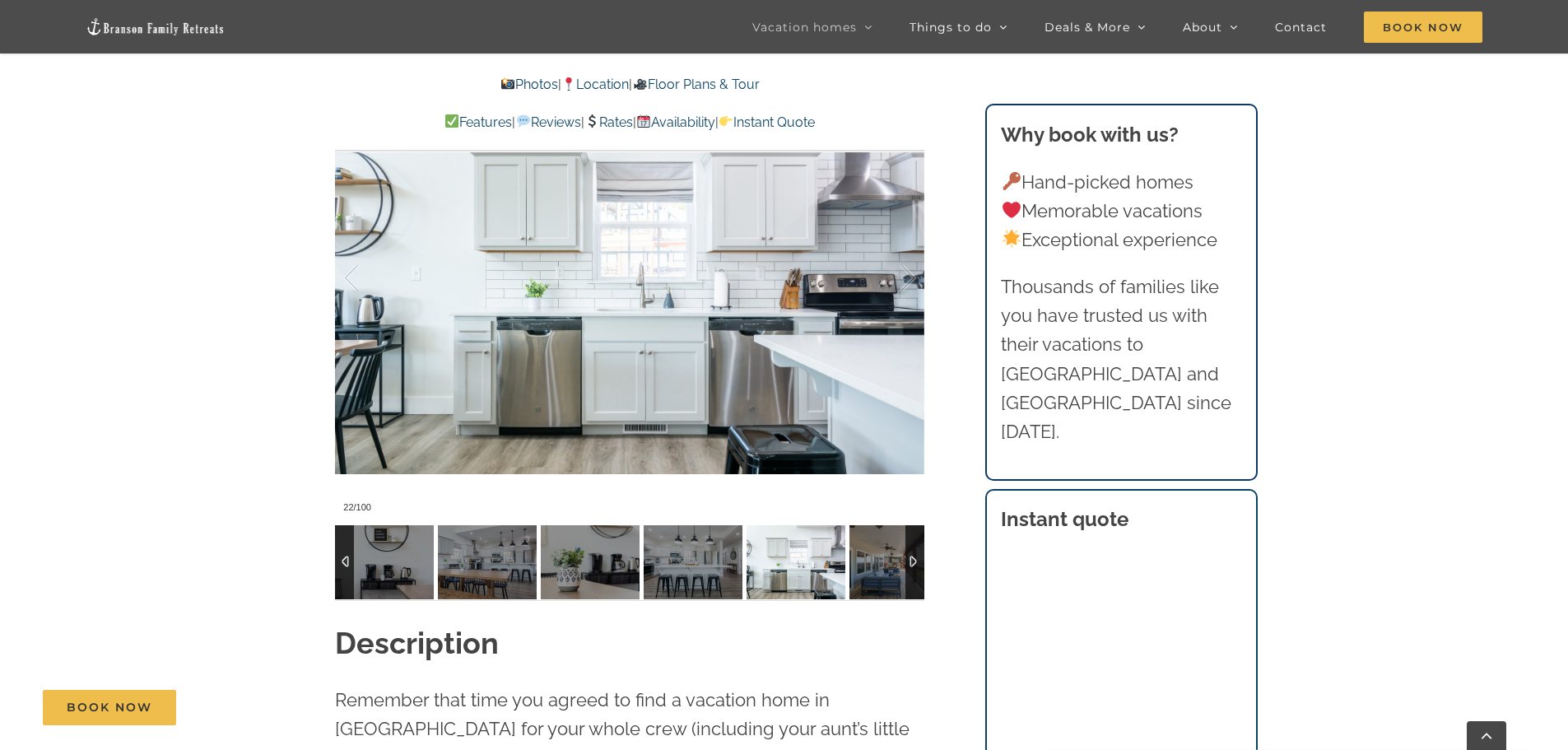
click at [867, 566] on img at bounding box center [899, 563] width 98 height 74
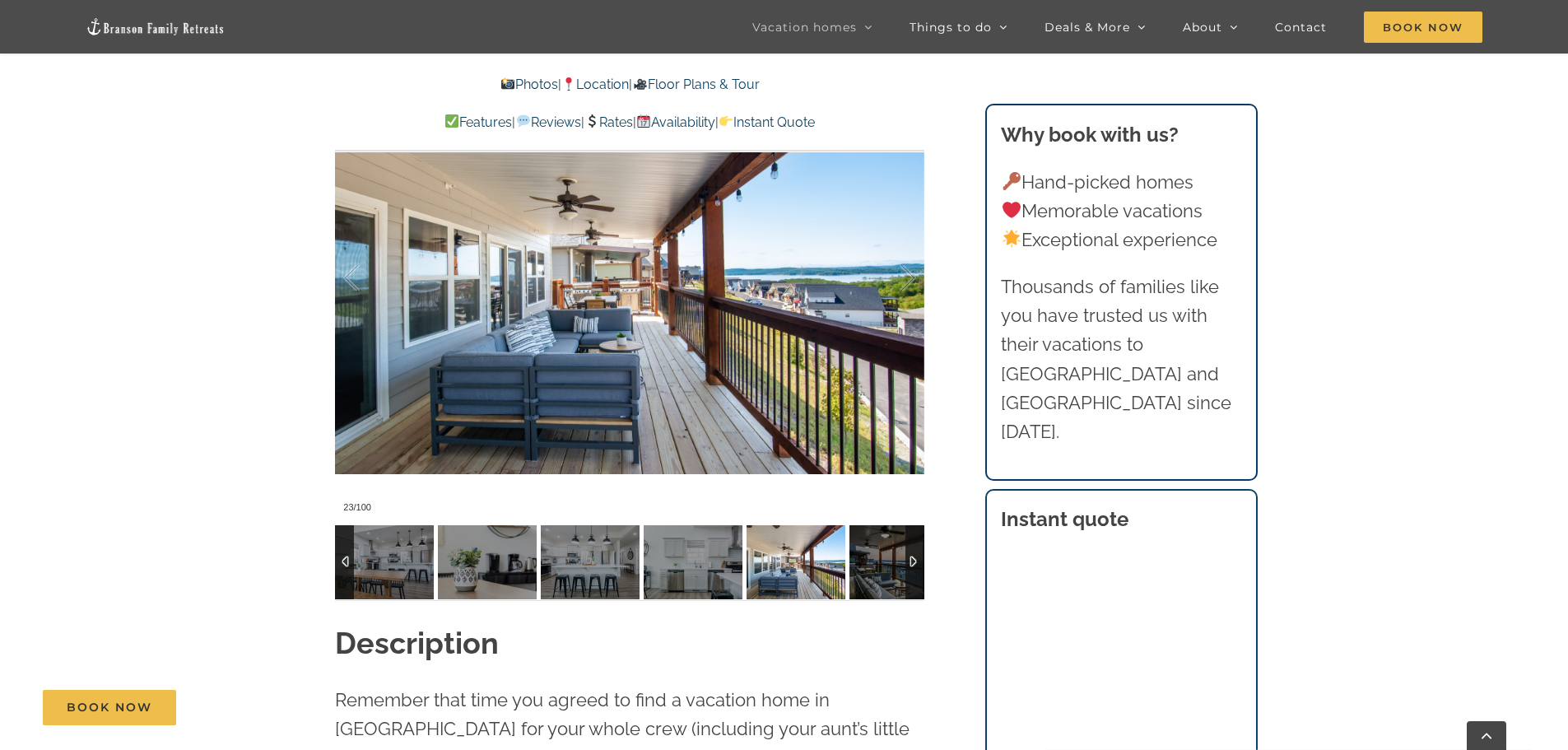
click at [867, 566] on img at bounding box center [899, 563] width 98 height 74
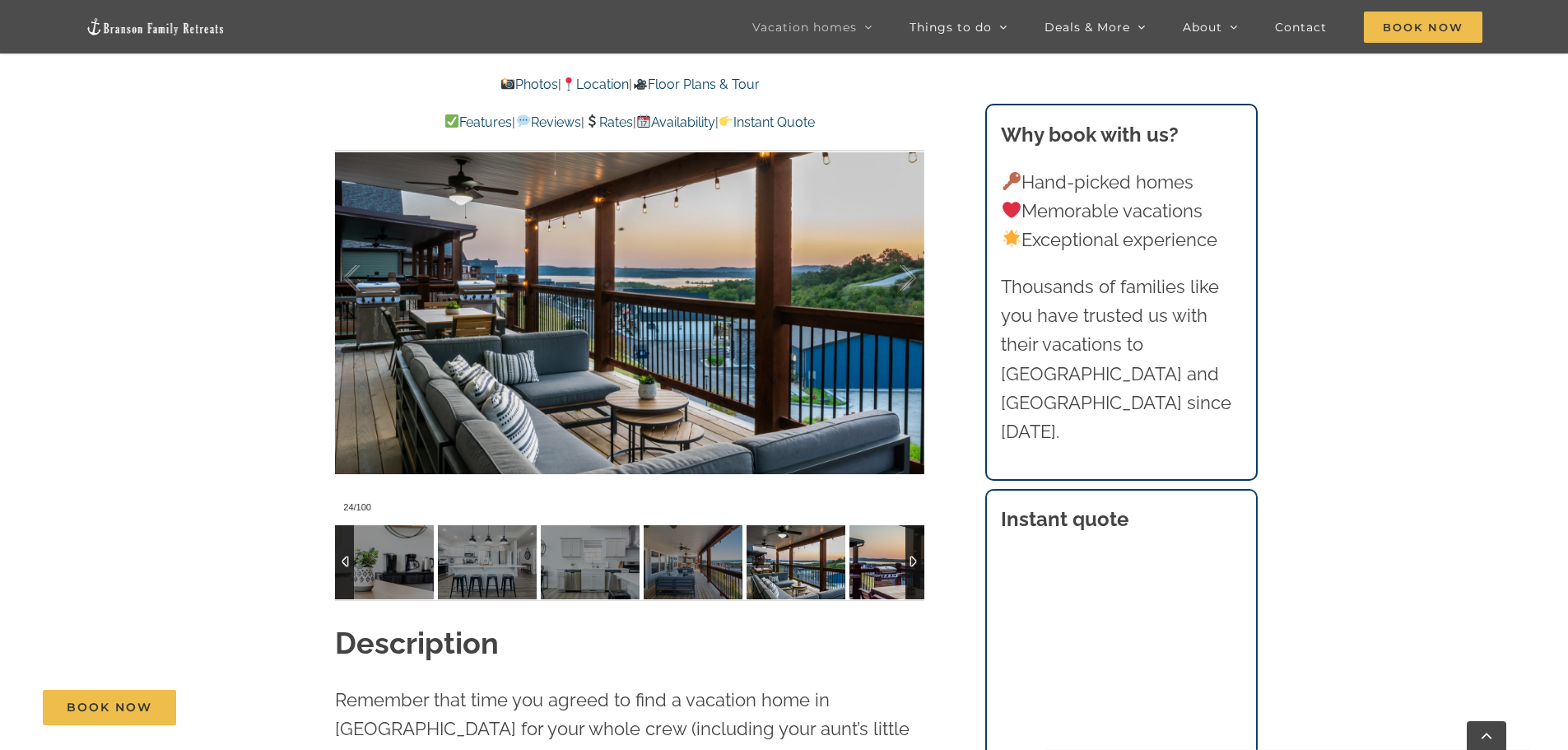
click at [867, 566] on img at bounding box center [899, 563] width 98 height 74
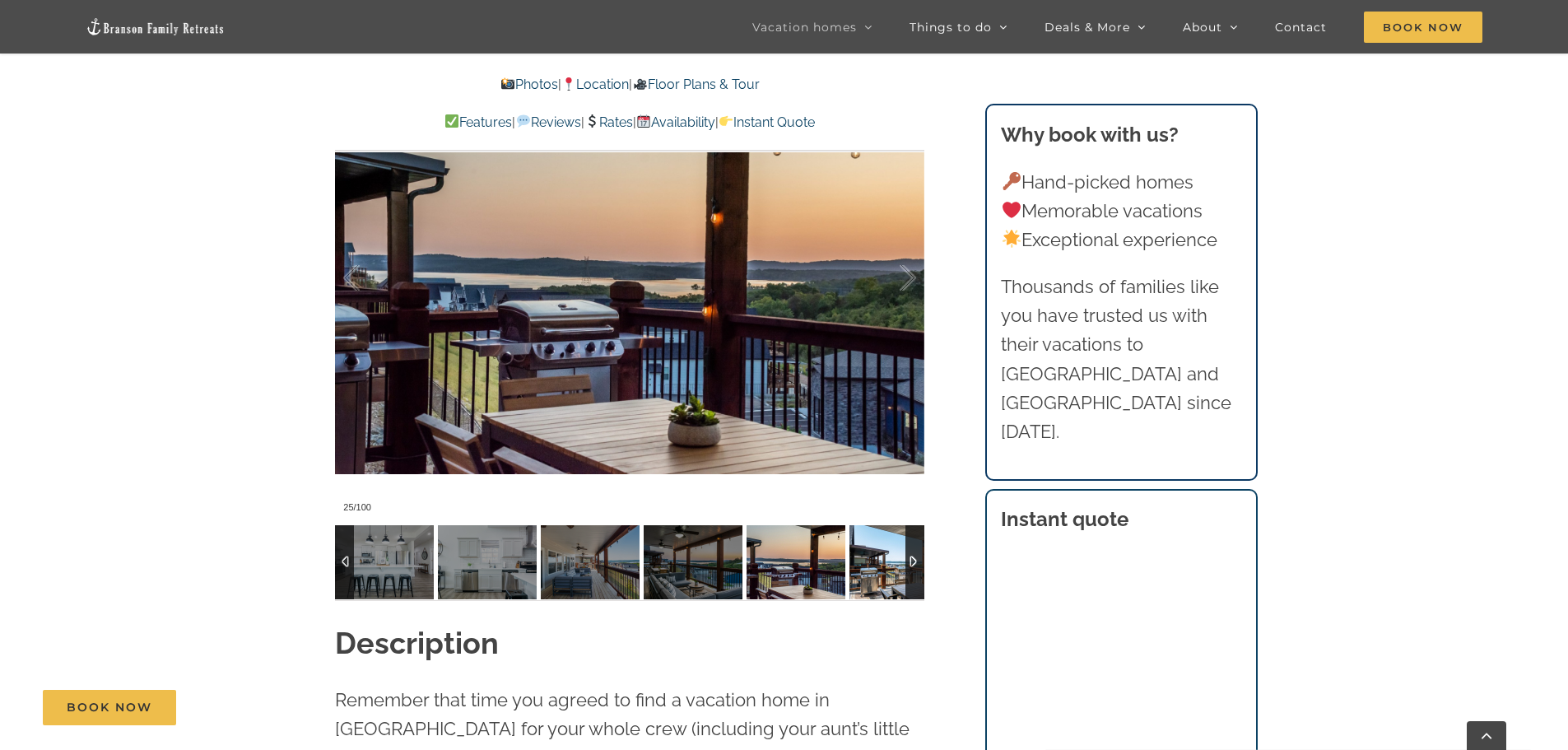
click at [867, 566] on img at bounding box center [899, 563] width 98 height 74
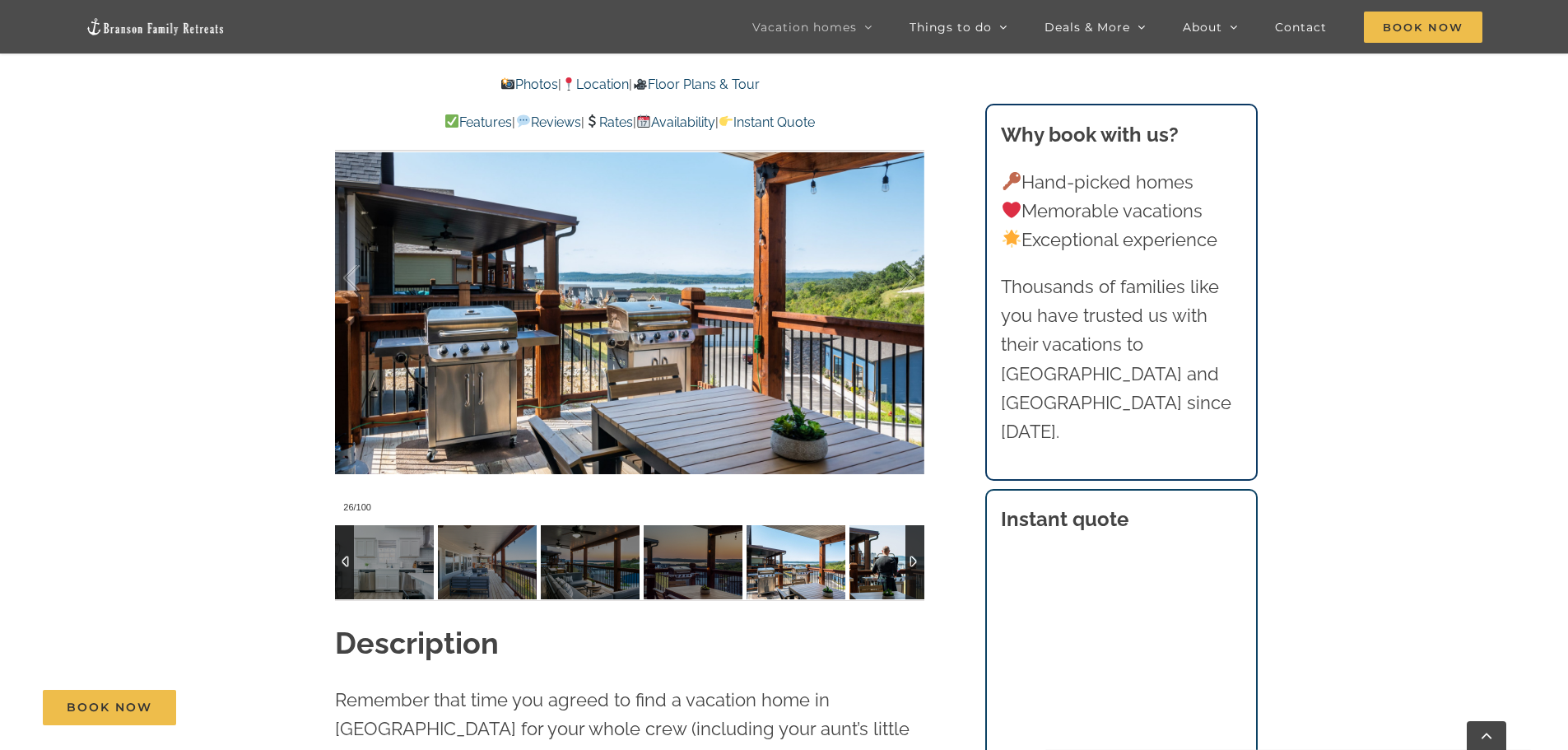
click at [867, 566] on img at bounding box center [899, 563] width 98 height 74
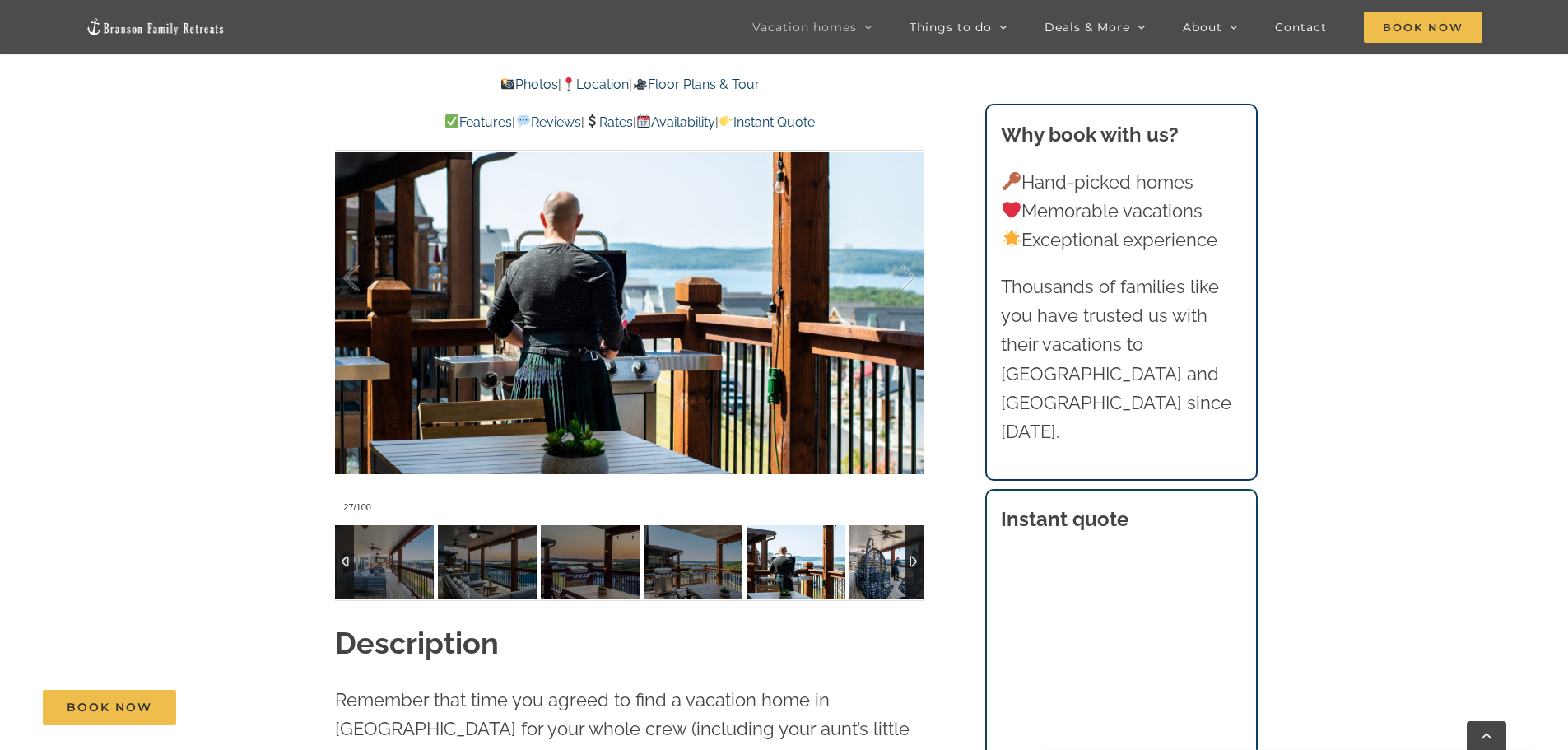
click at [867, 566] on img at bounding box center [899, 563] width 98 height 74
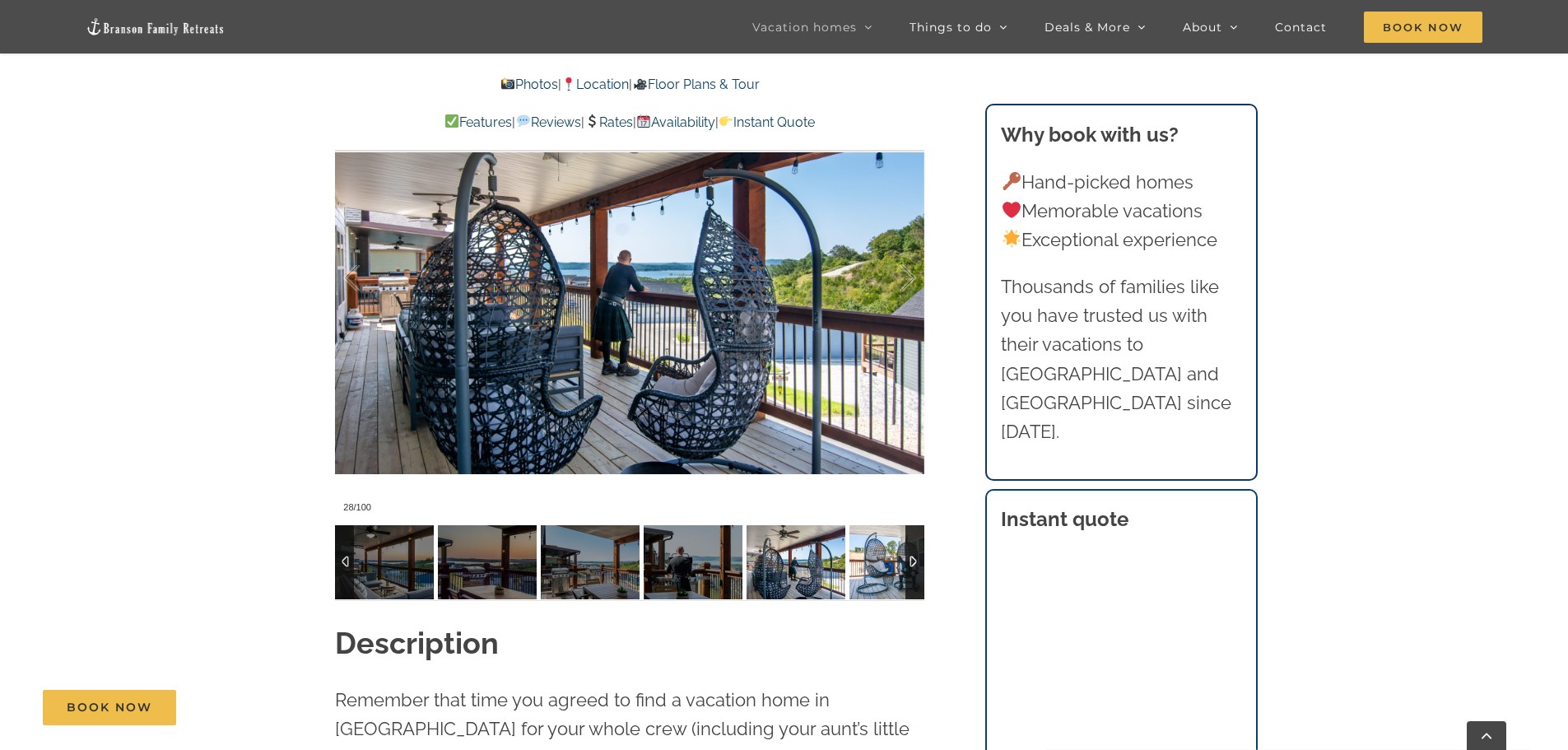
click at [867, 566] on img at bounding box center [899, 563] width 98 height 74
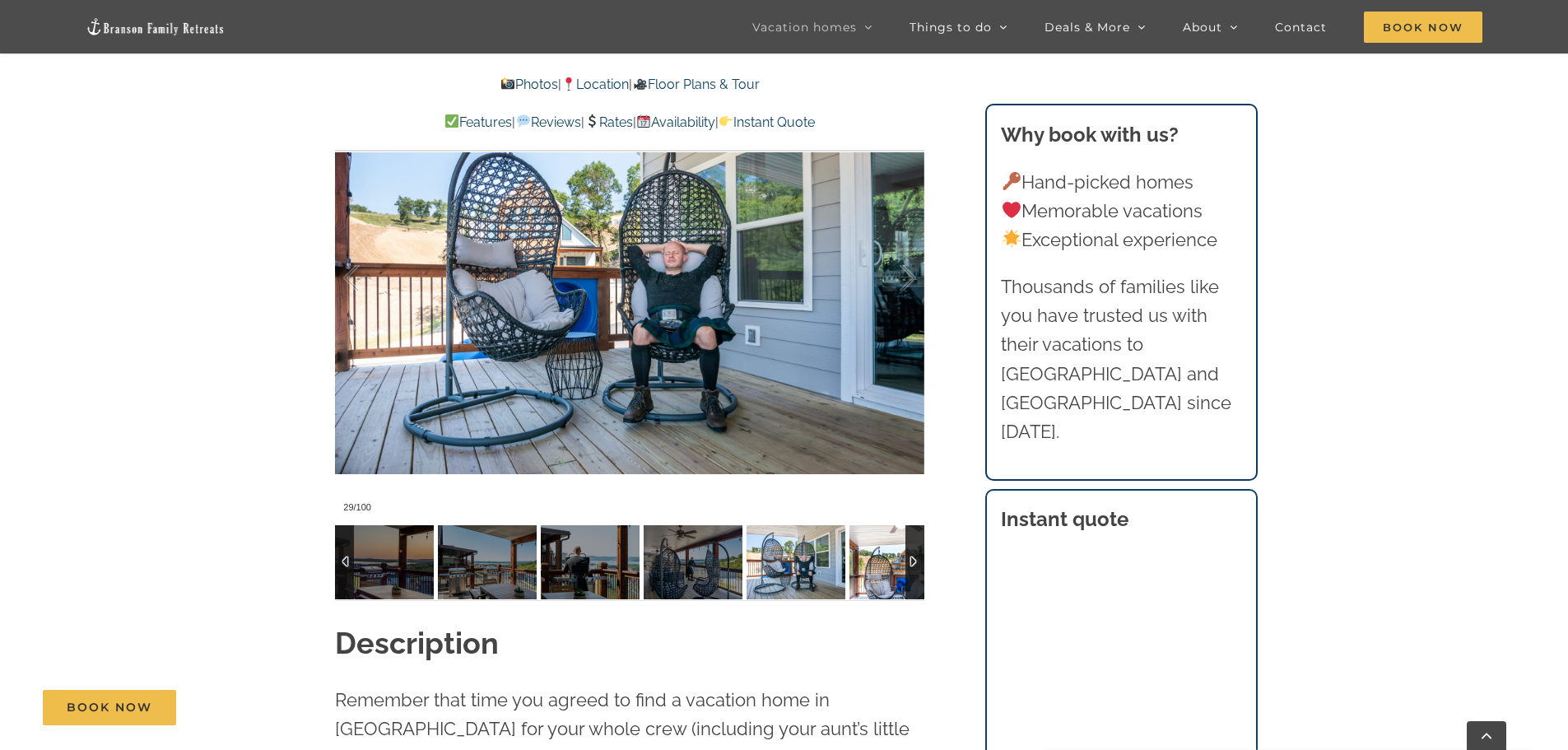
click at [867, 566] on img at bounding box center [899, 563] width 98 height 74
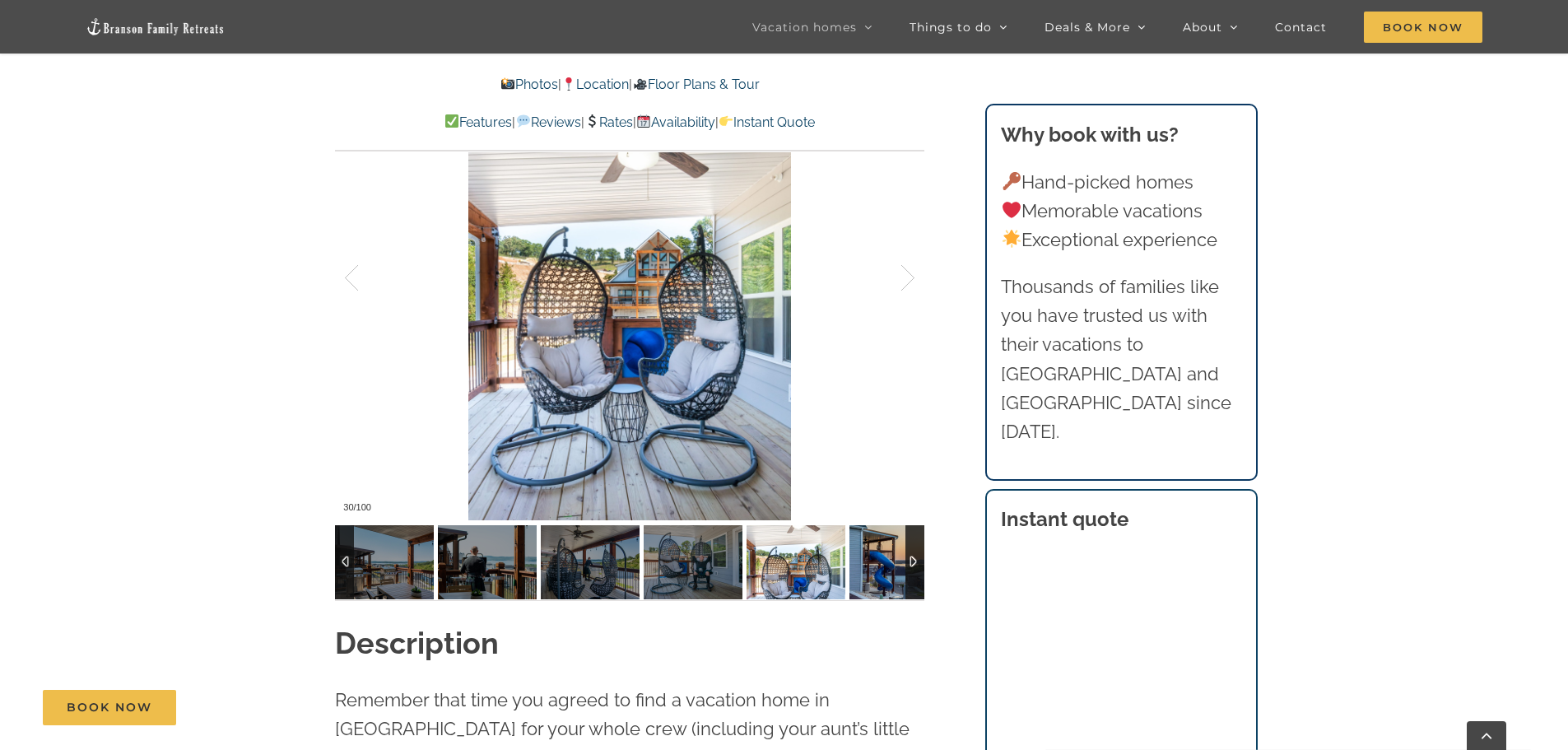
click at [867, 566] on img at bounding box center [899, 563] width 98 height 74
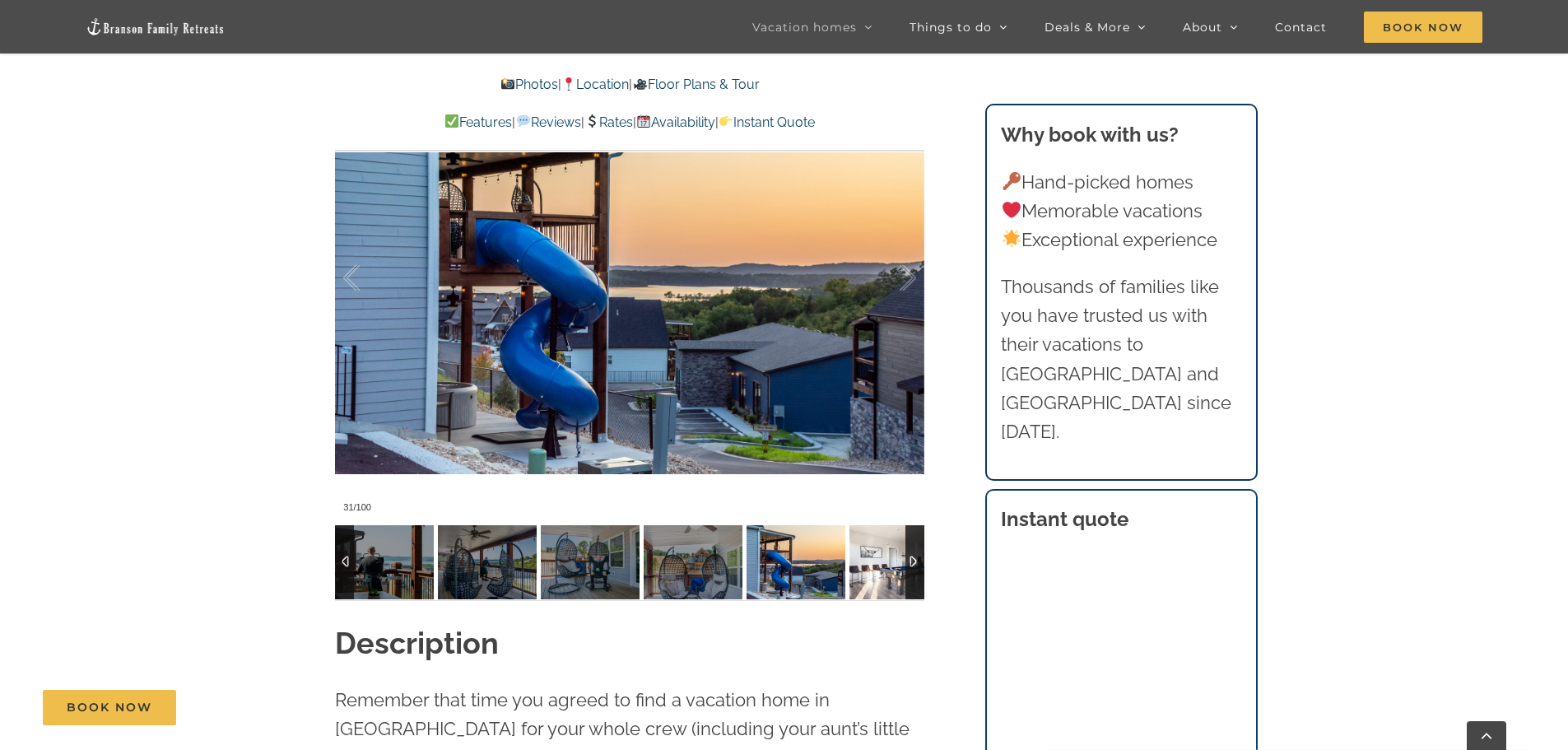
click at [867, 566] on img at bounding box center [899, 563] width 98 height 74
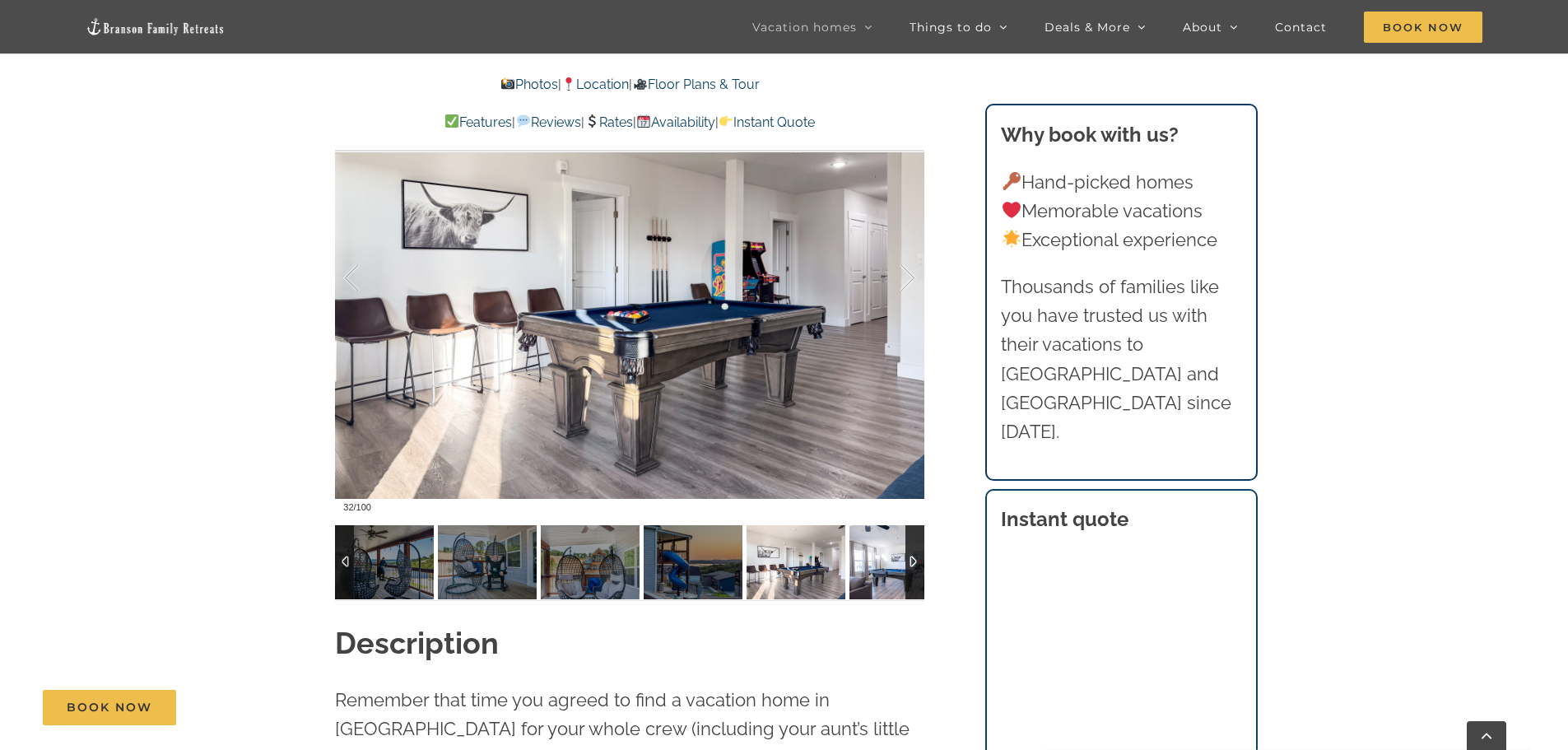
click at [867, 566] on img at bounding box center [899, 563] width 98 height 74
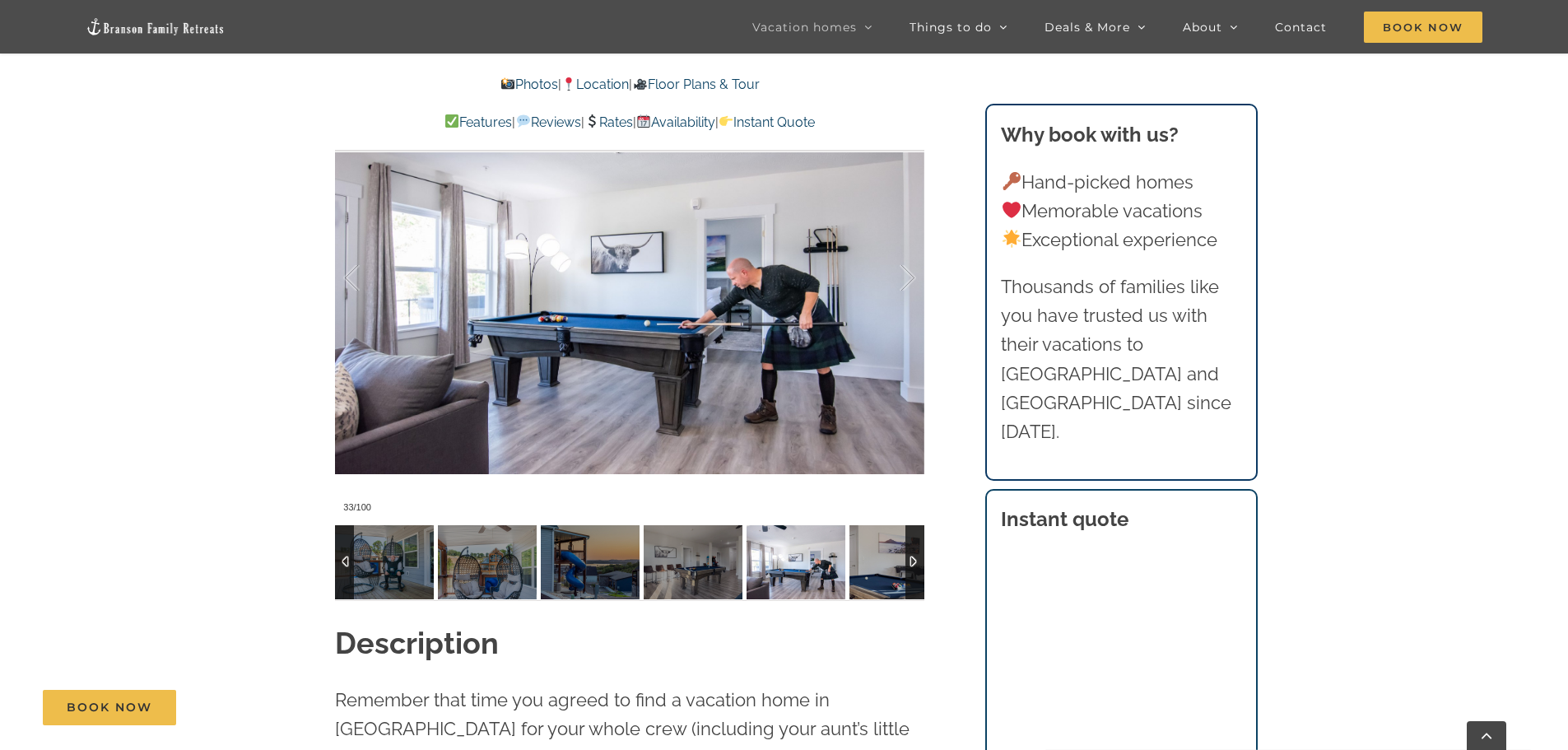
click at [909, 566] on div at bounding box center [915, 563] width 19 height 74
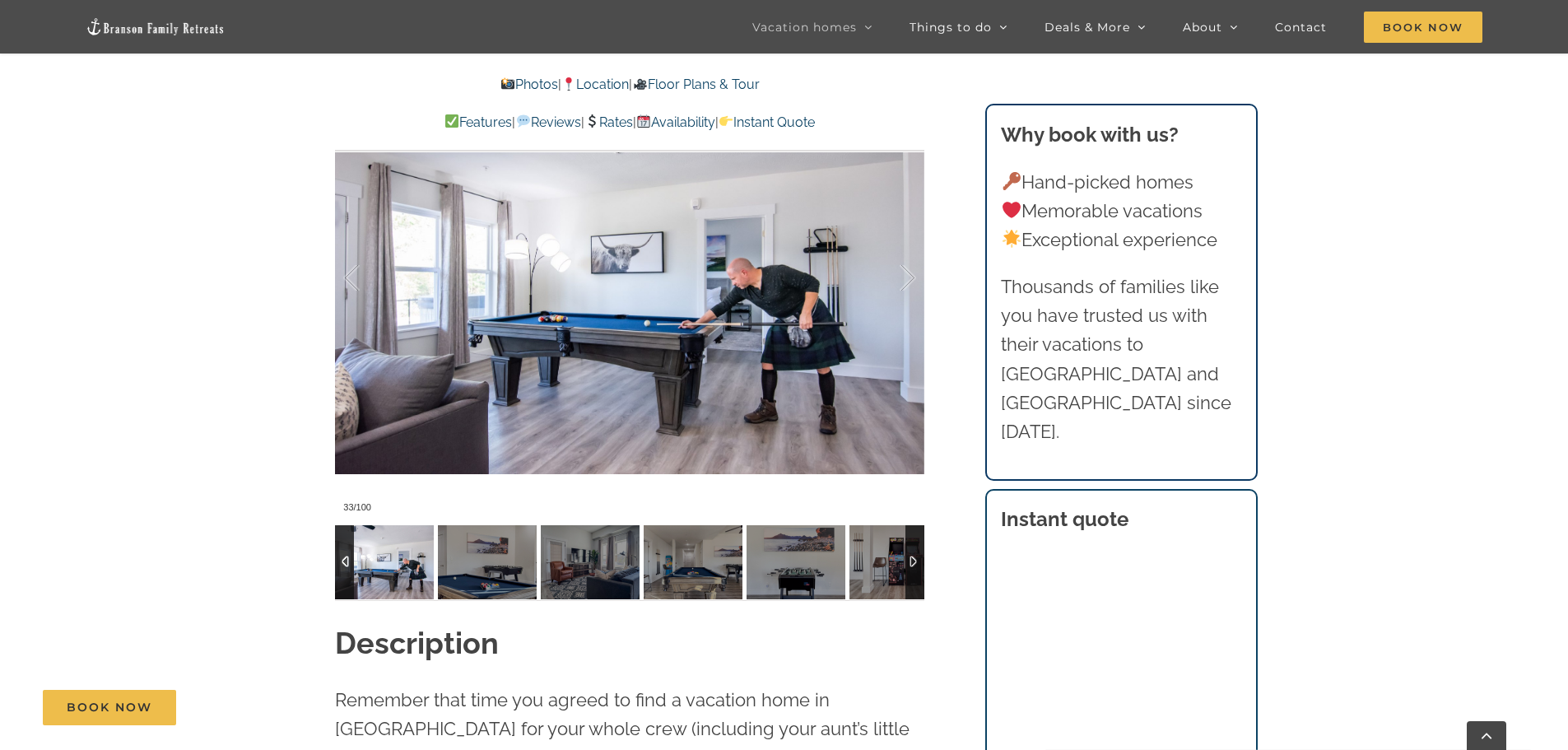
click at [912, 564] on div at bounding box center [915, 563] width 19 height 74
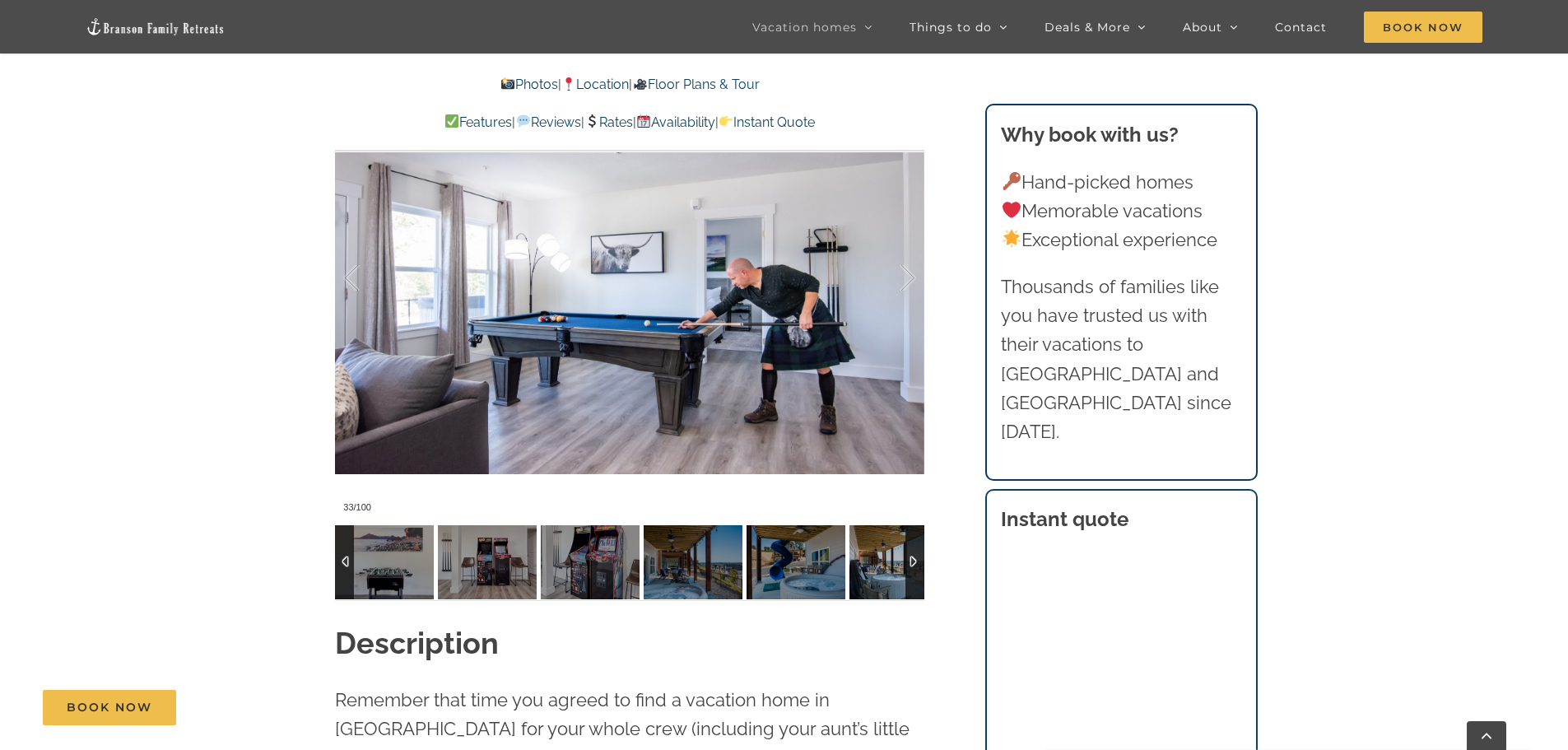
click at [909, 559] on div at bounding box center [915, 563] width 19 height 74
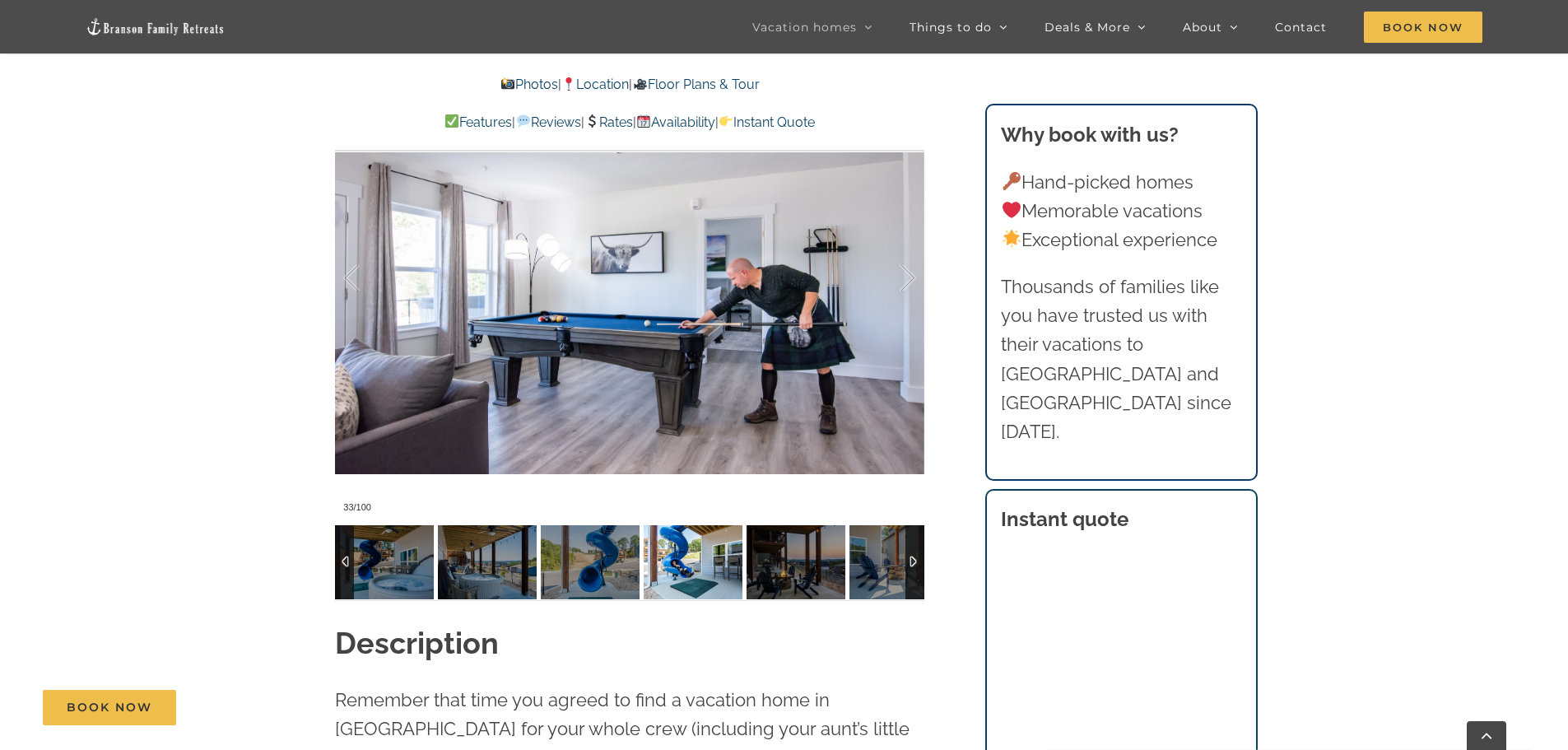
click at [691, 556] on img at bounding box center [693, 563] width 98 height 74
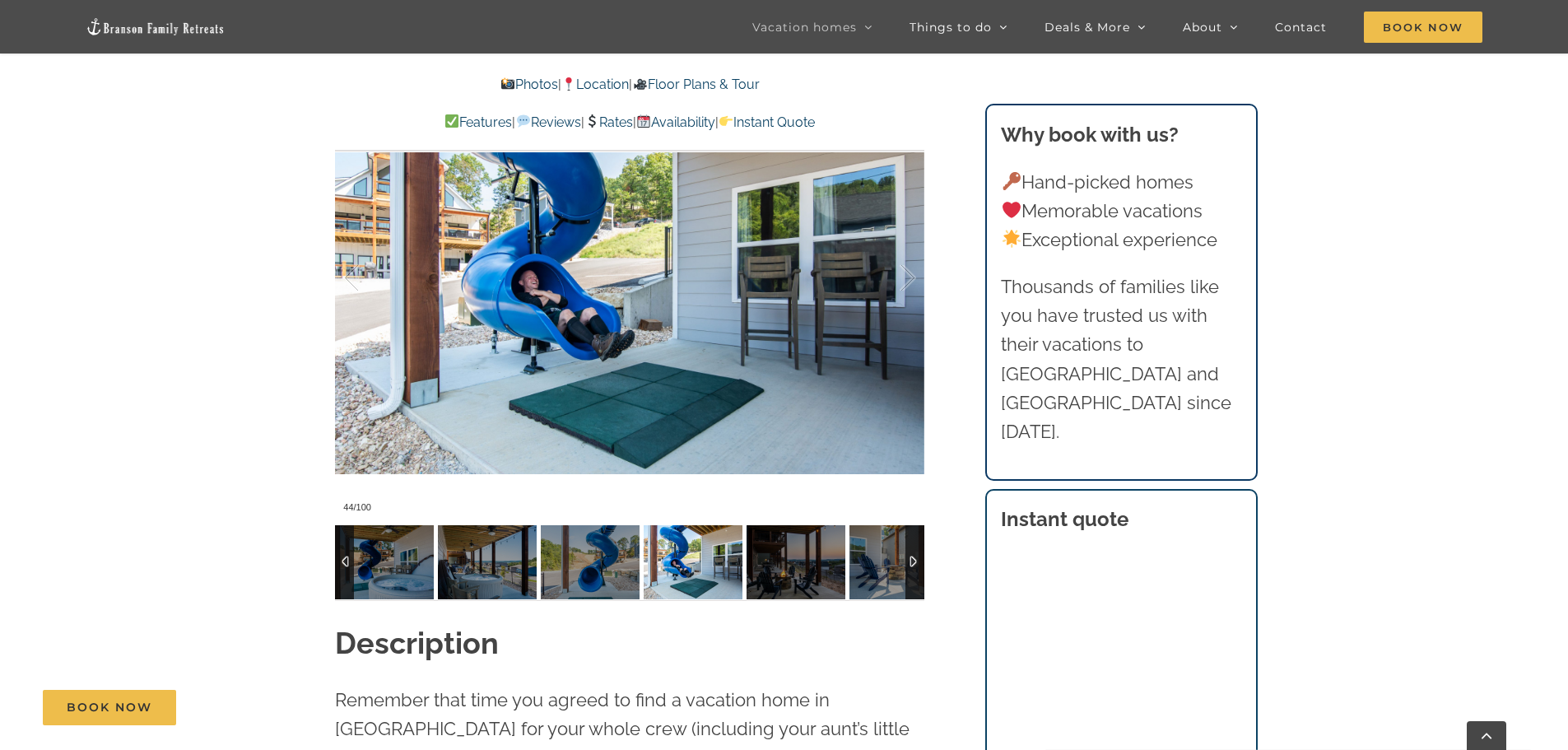
click at [911, 558] on div at bounding box center [915, 563] width 19 height 74
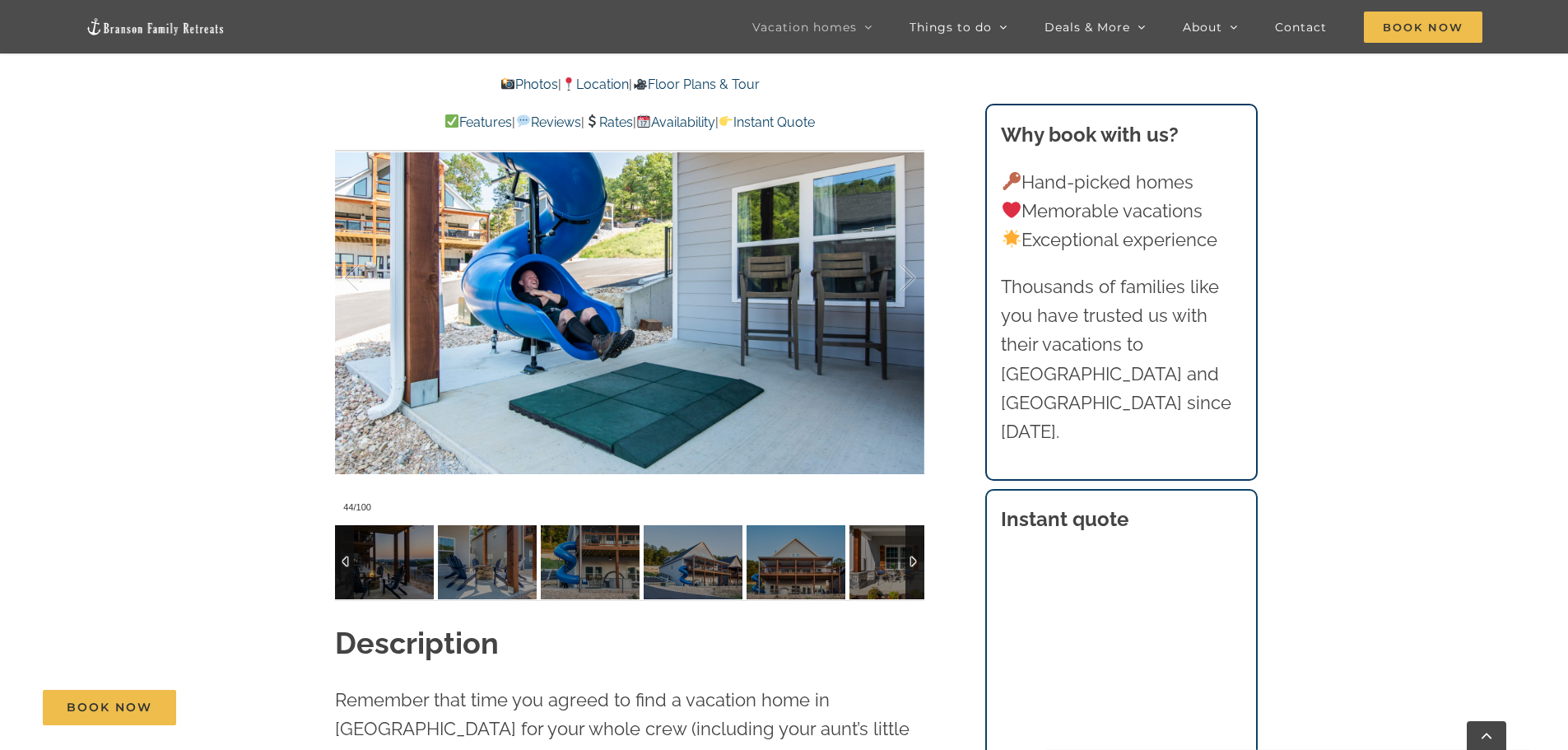
click at [911, 558] on div at bounding box center [915, 563] width 19 height 74
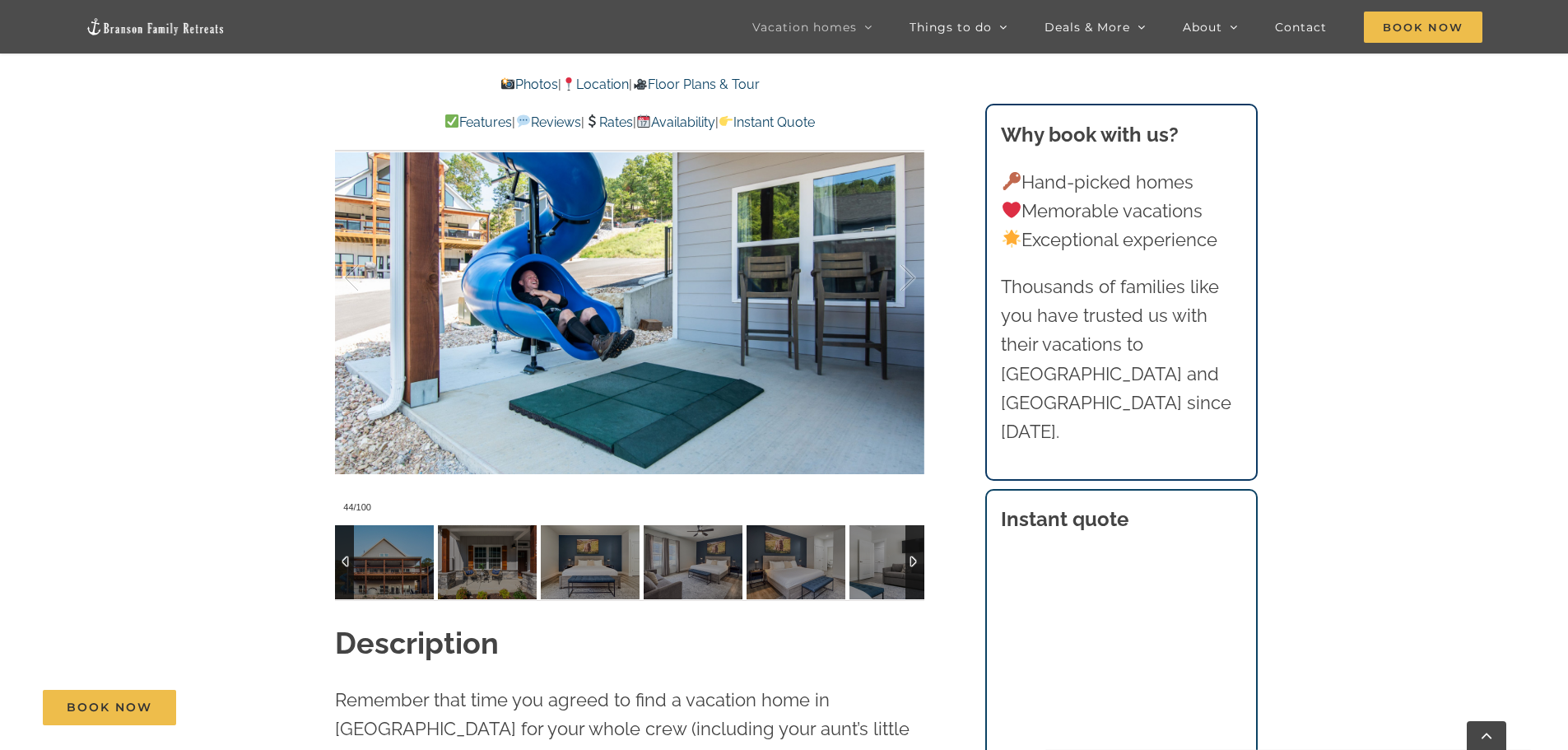
click at [911, 558] on div at bounding box center [915, 563] width 19 height 74
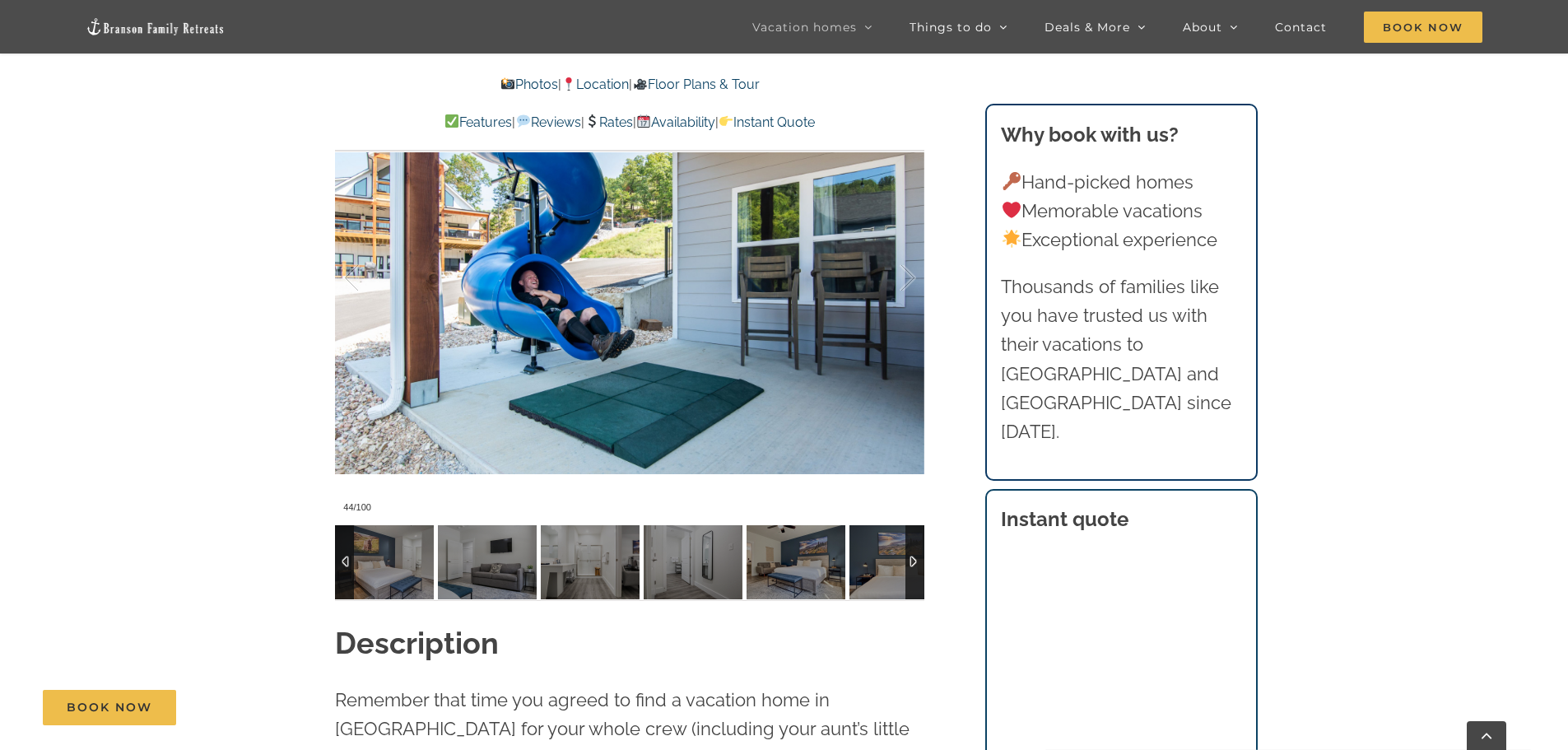
click at [911, 558] on div at bounding box center [915, 563] width 19 height 74
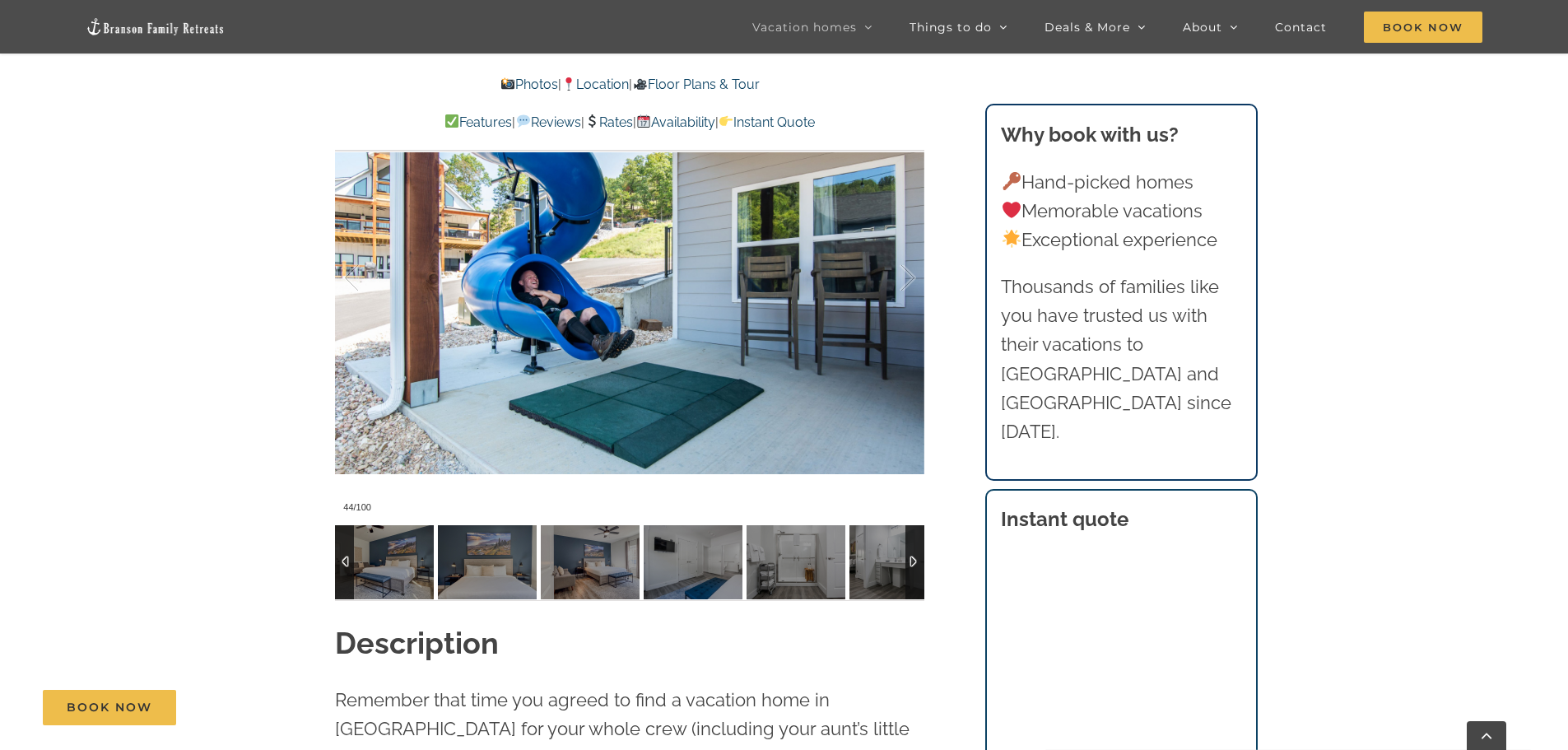
click at [911, 558] on div at bounding box center [915, 563] width 19 height 74
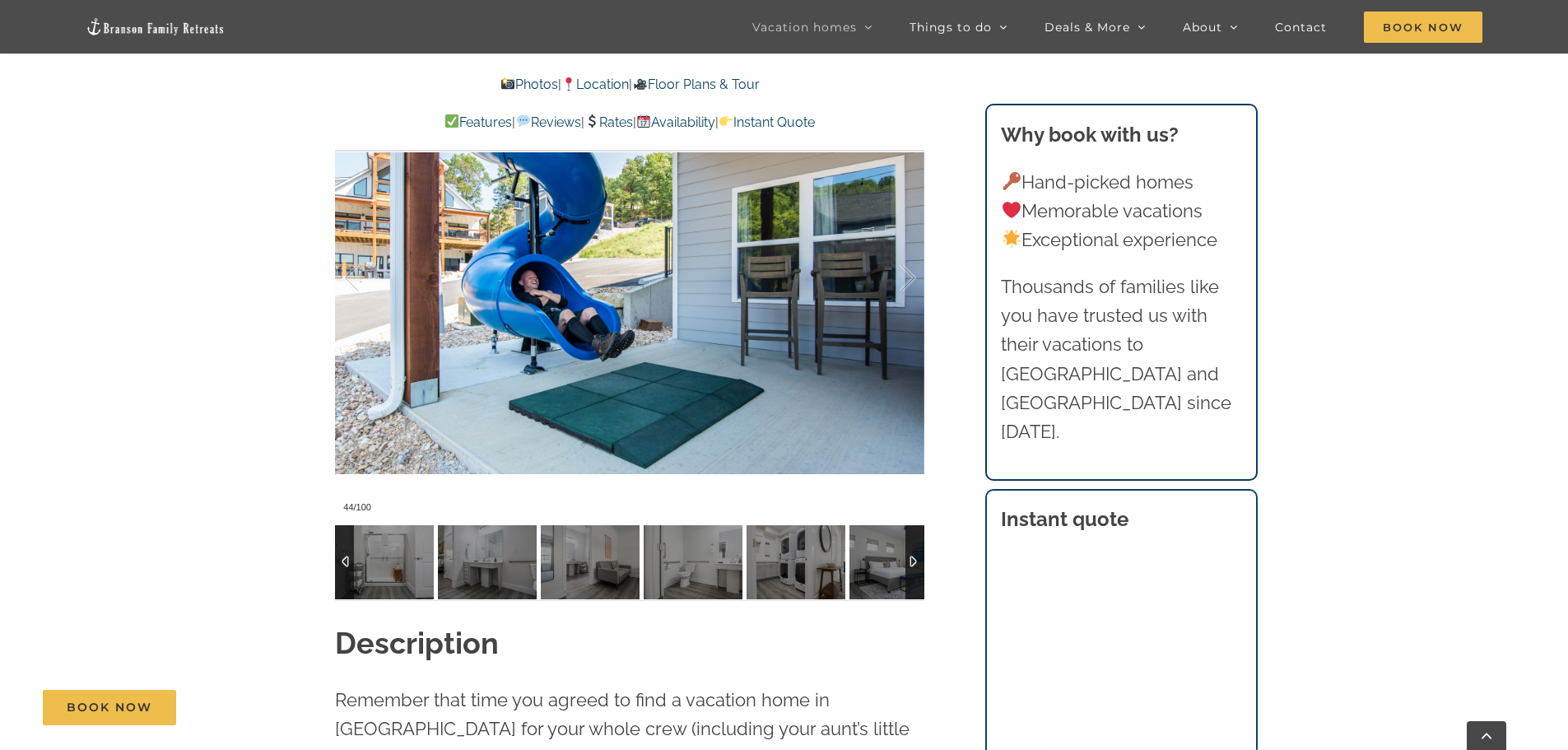
click at [911, 558] on div at bounding box center [915, 563] width 19 height 74
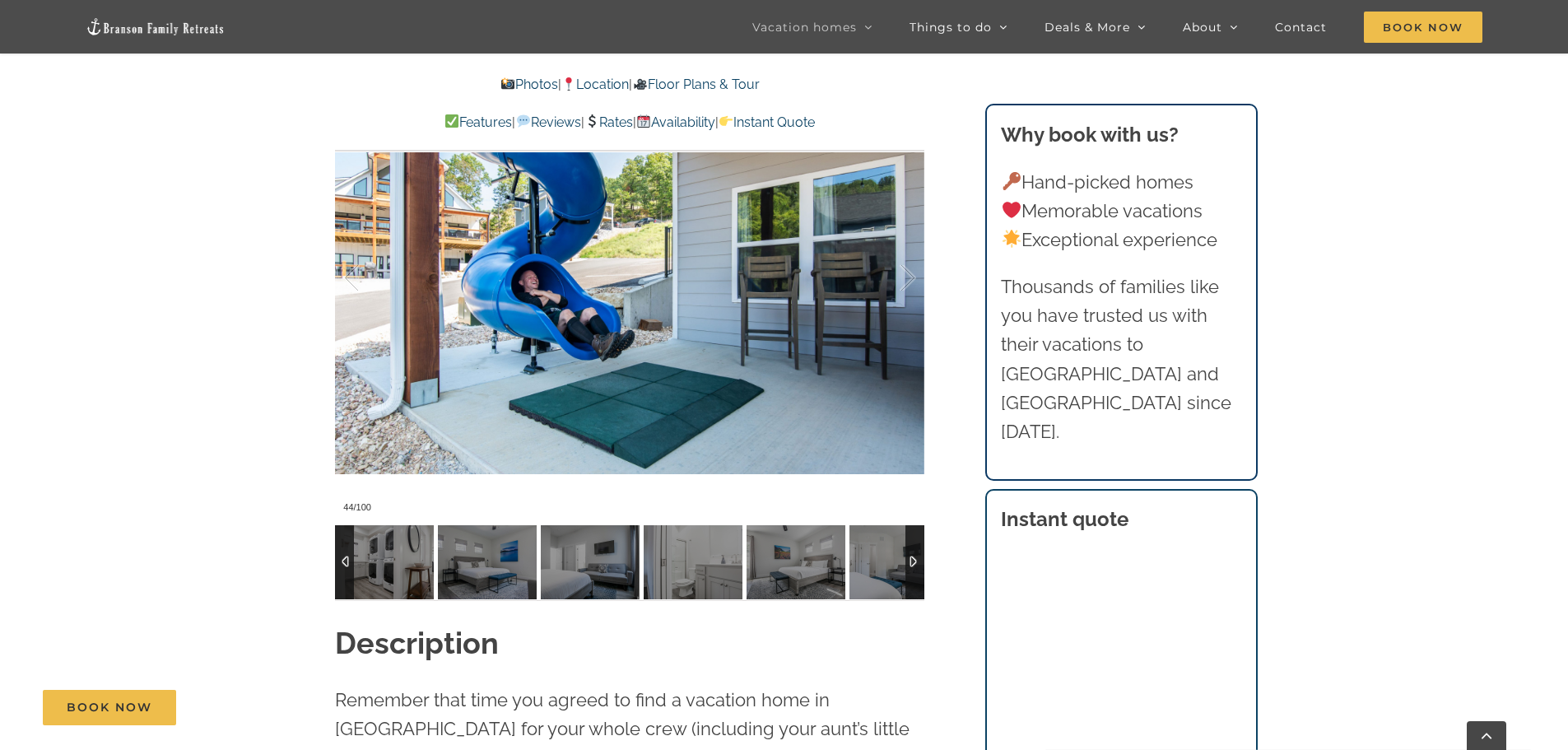
click at [911, 558] on div at bounding box center [915, 563] width 19 height 74
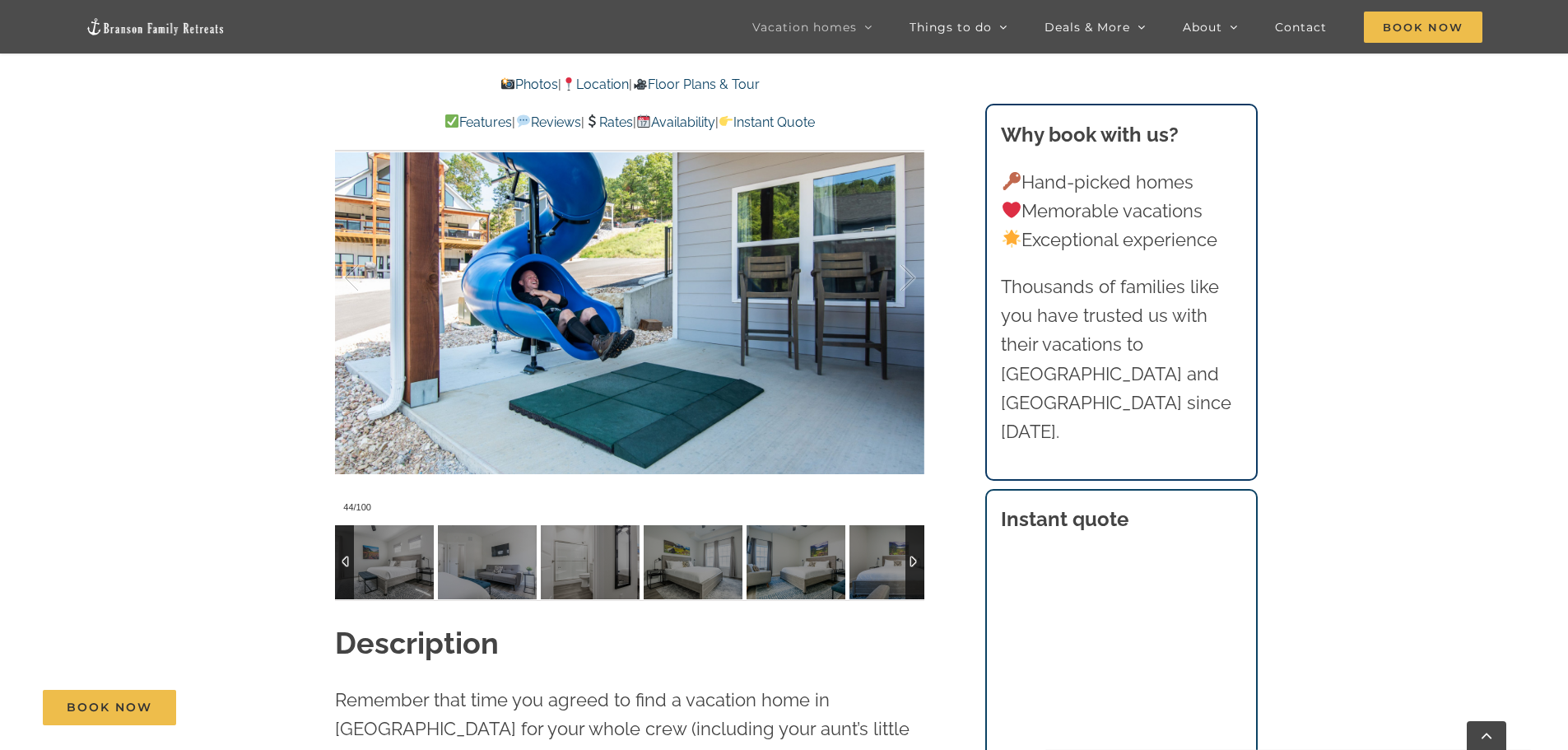
click at [911, 558] on div at bounding box center [915, 563] width 19 height 74
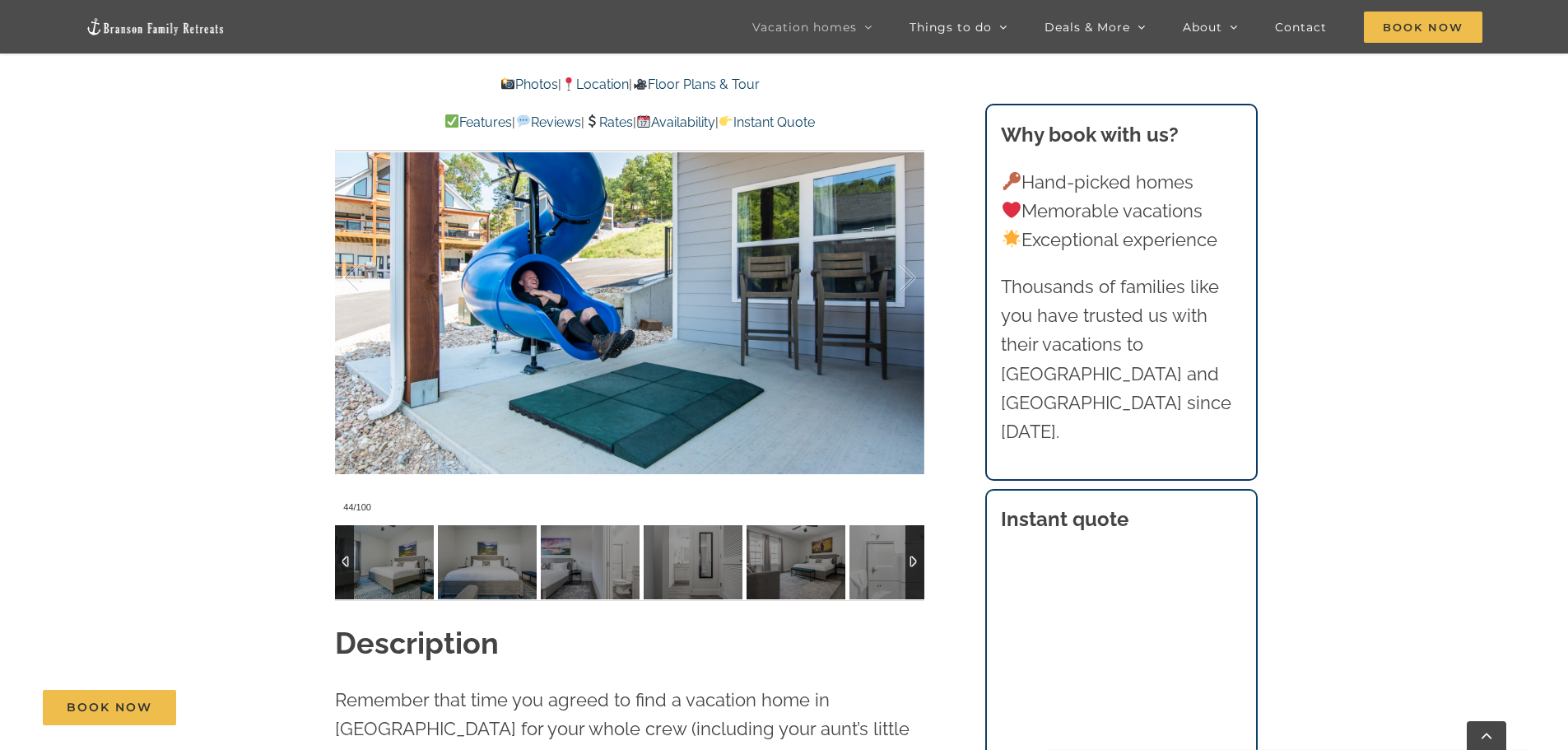
click at [911, 558] on div at bounding box center [915, 563] width 19 height 74
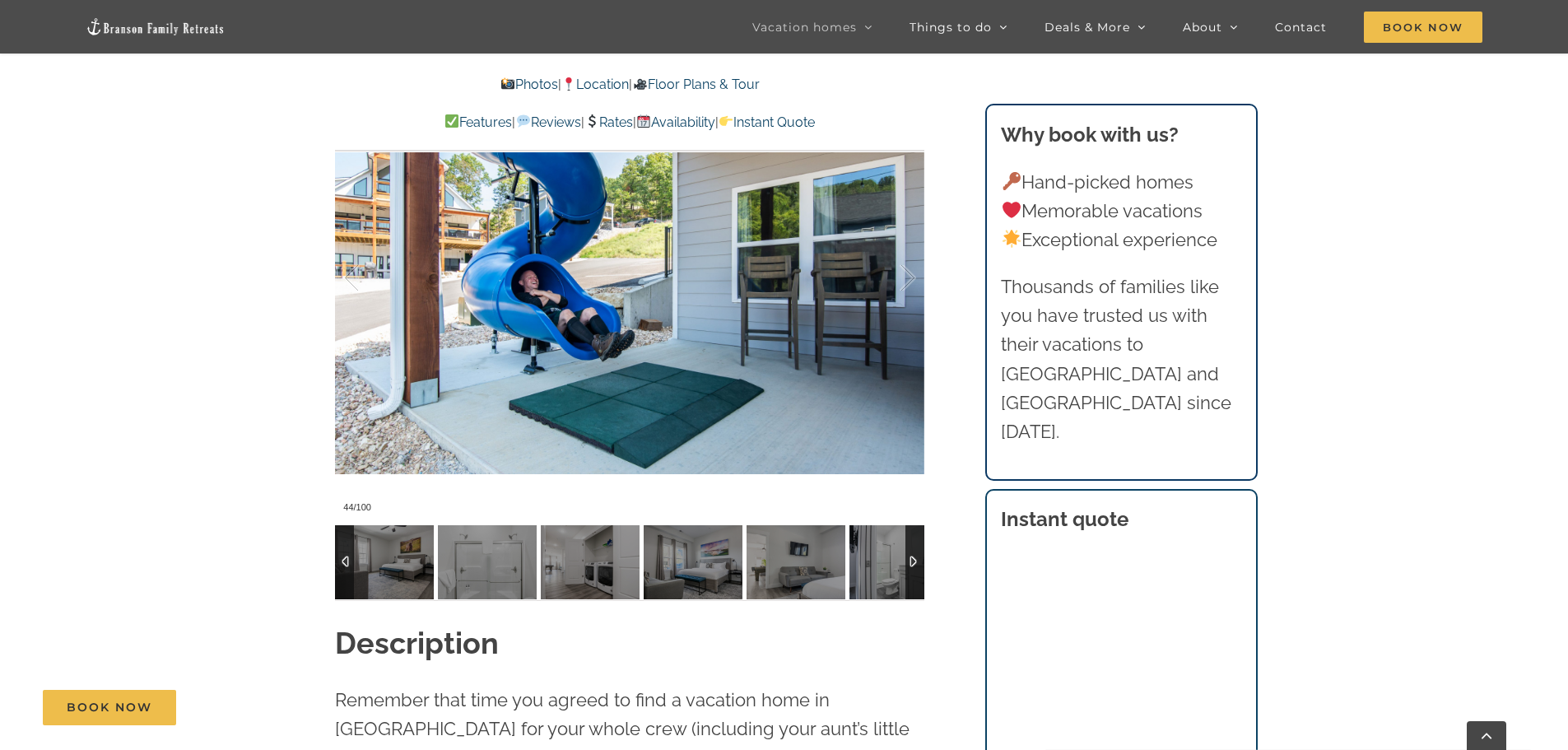
click at [911, 558] on div at bounding box center [915, 563] width 19 height 74
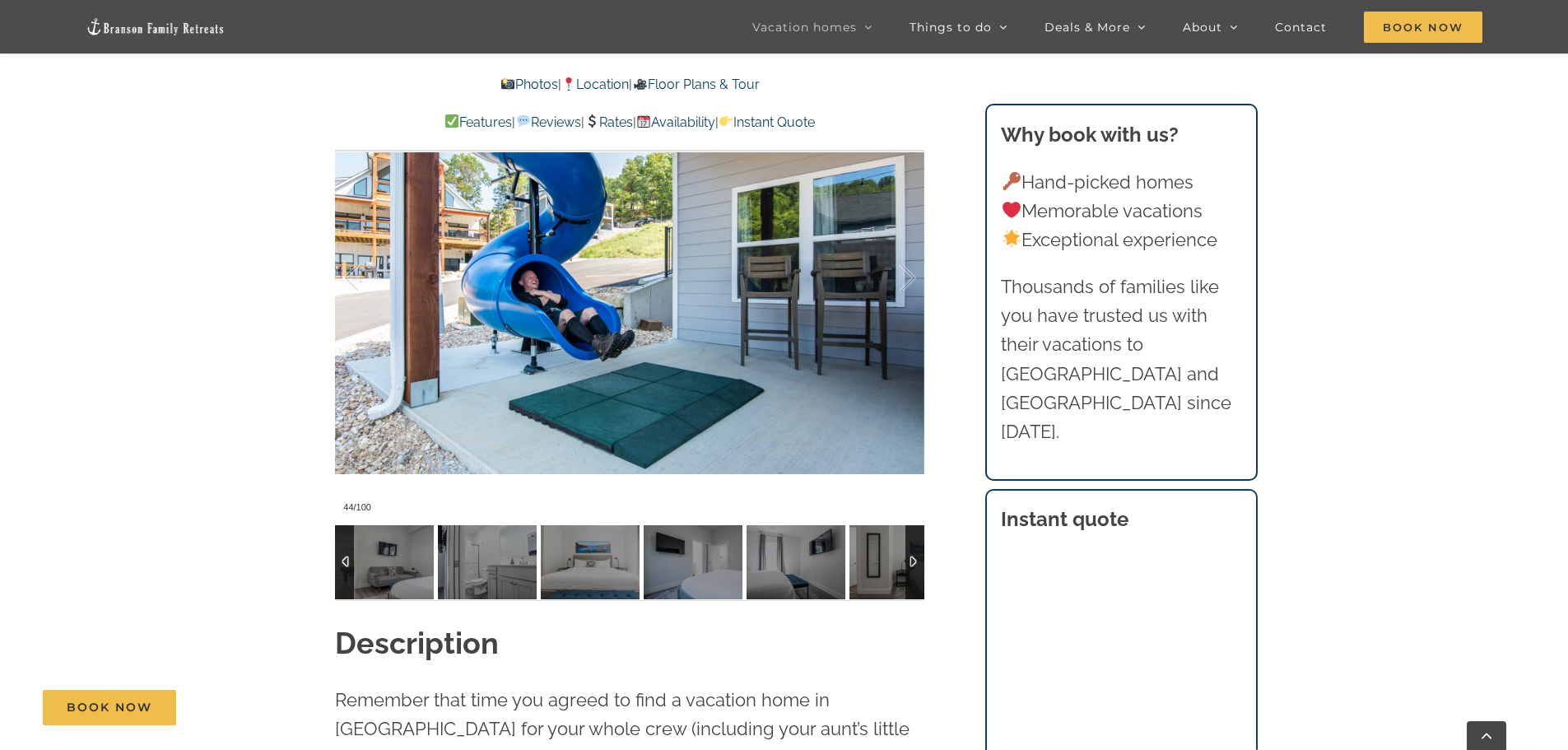
click at [911, 558] on div at bounding box center [915, 563] width 19 height 74
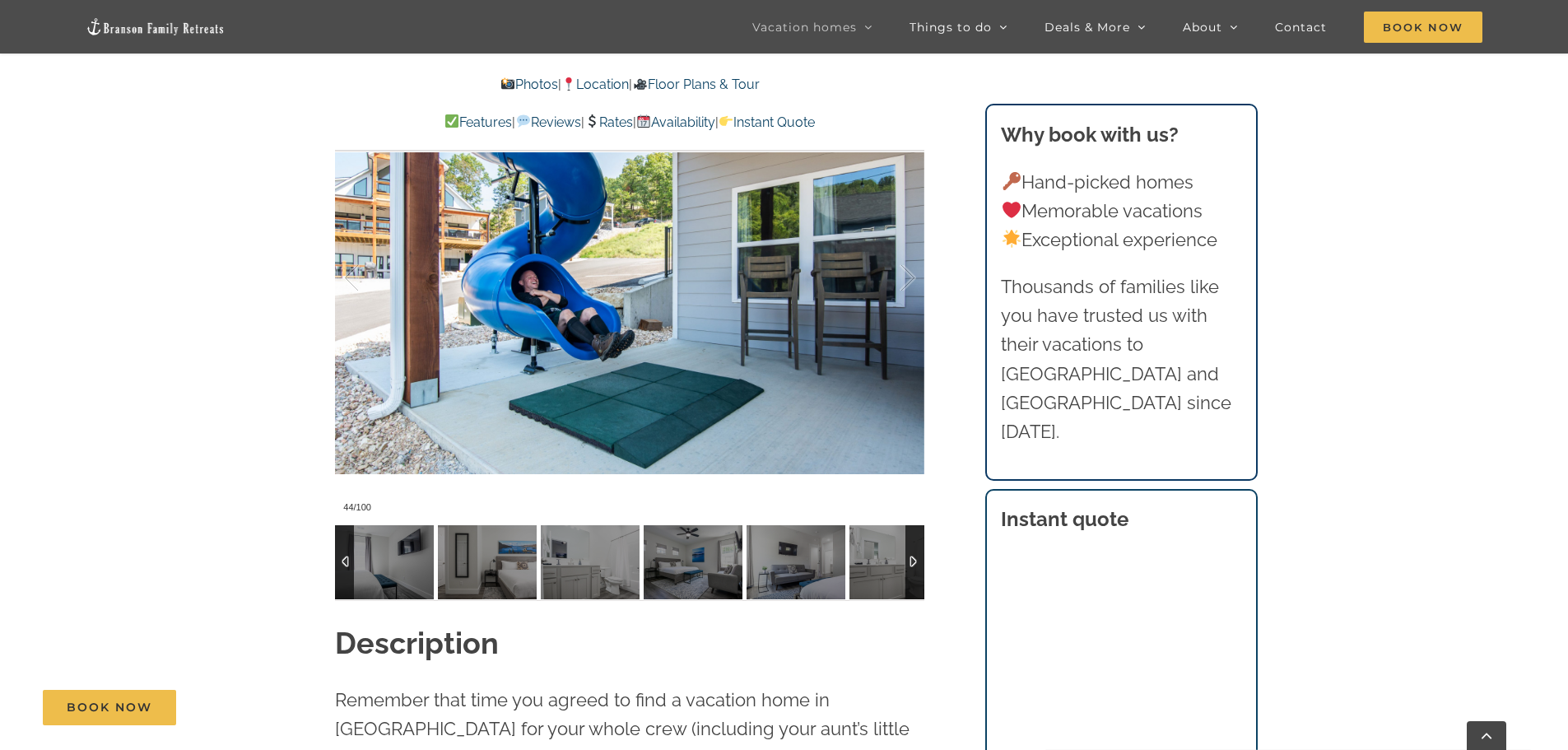
click at [911, 558] on div at bounding box center [915, 563] width 19 height 74
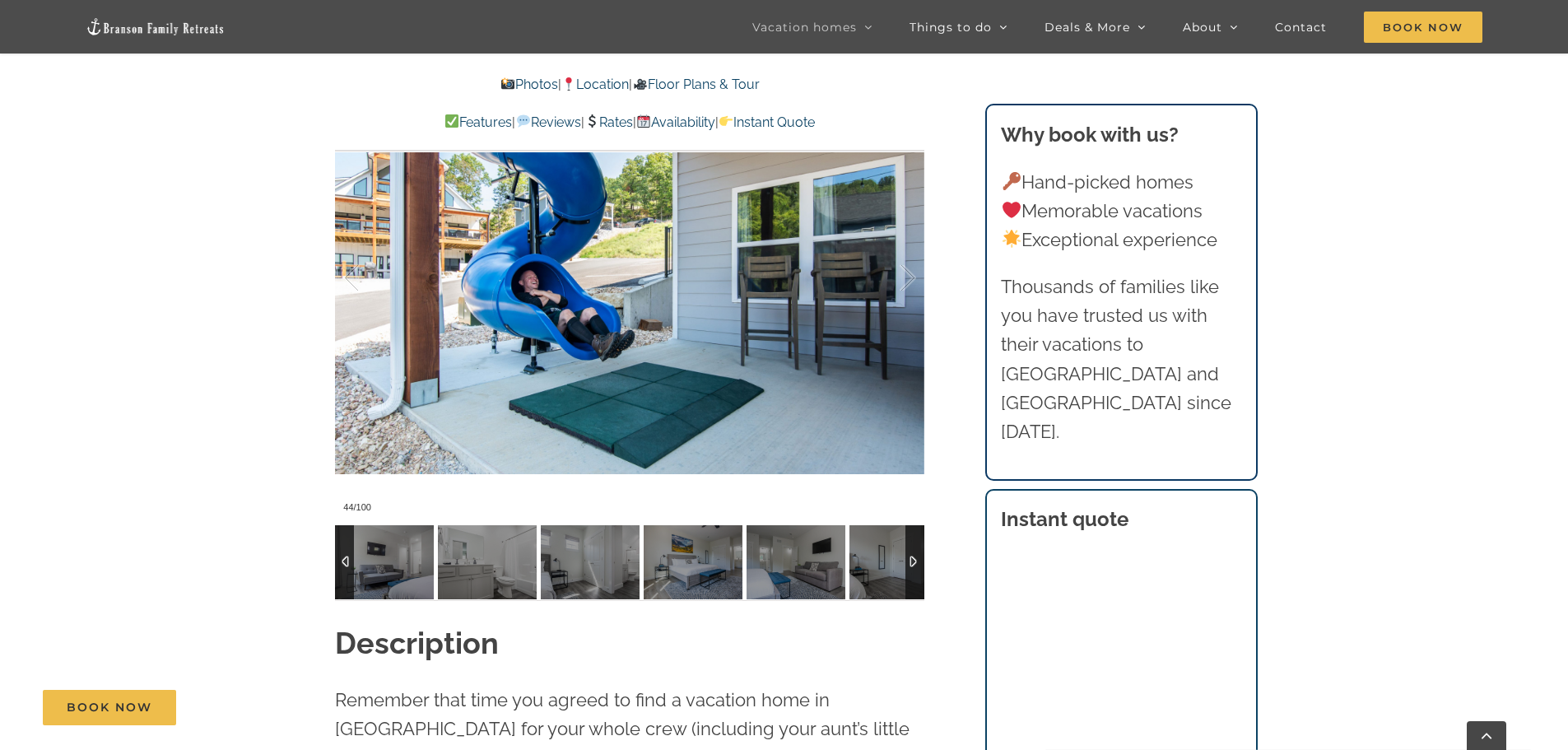
click at [911, 558] on div at bounding box center [915, 563] width 19 height 74
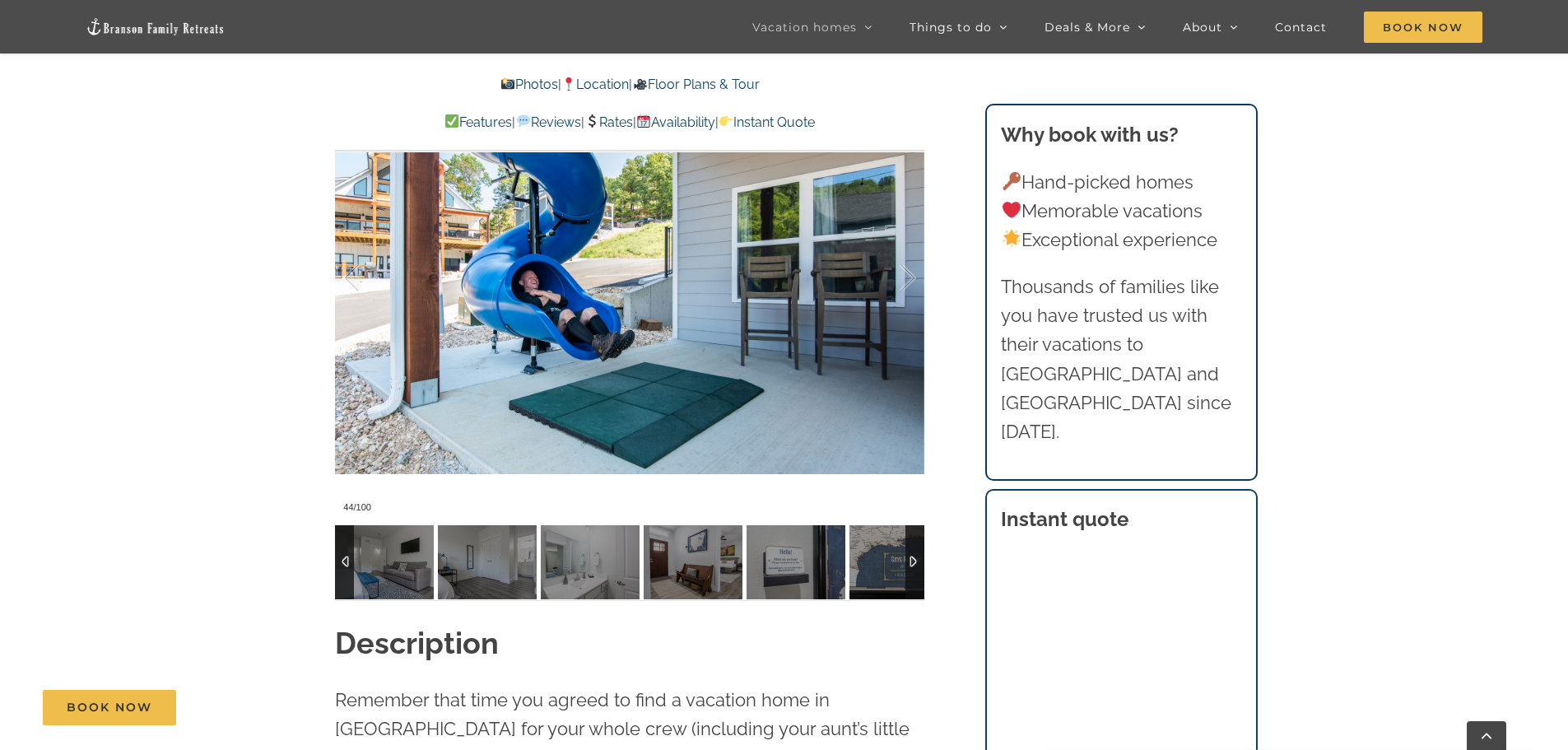
click at [911, 558] on div at bounding box center [915, 563] width 19 height 74
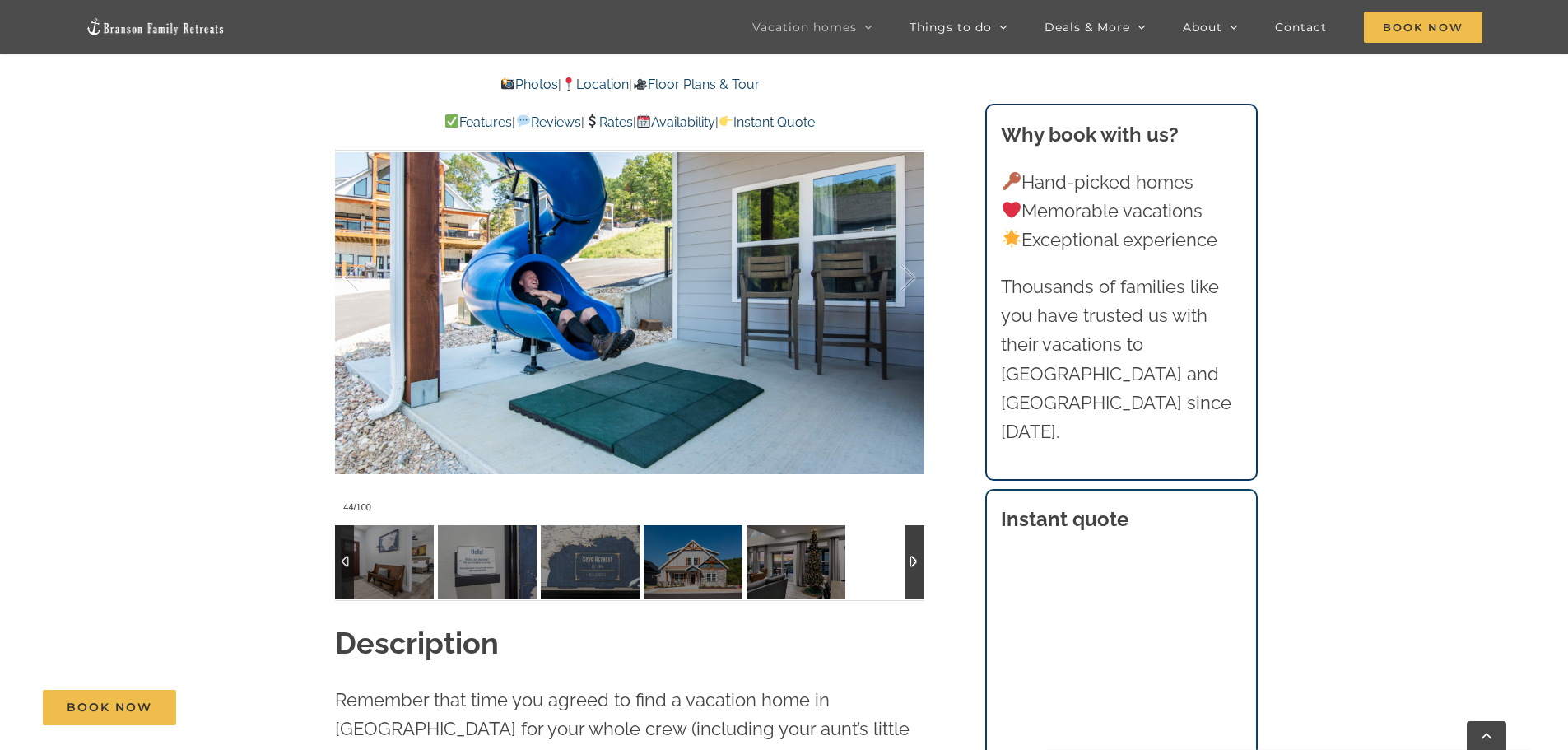
click at [911, 558] on div at bounding box center [915, 563] width 19 height 74
